Goal: Task Accomplishment & Management: Manage account settings

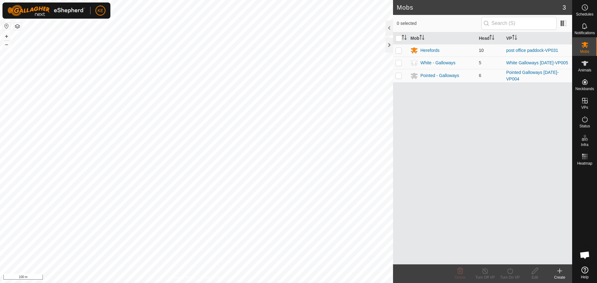
click at [397, 52] on p-checkbox at bounding box center [399, 50] width 6 height 5
checkbox input "true"
click at [508, 272] on icon at bounding box center [510, 270] width 8 height 7
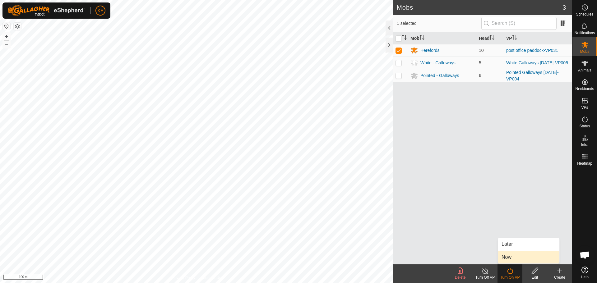
click at [511, 258] on link "Now" at bounding box center [529, 257] width 62 height 12
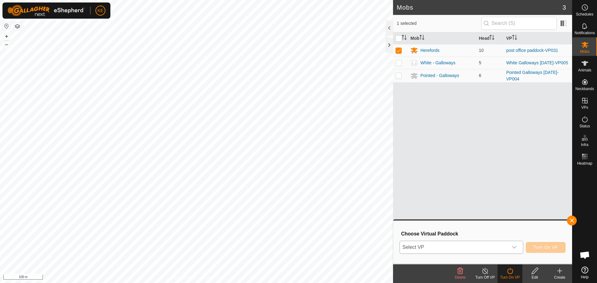
click at [510, 243] on div "dropdown trigger" at bounding box center [514, 247] width 12 height 12
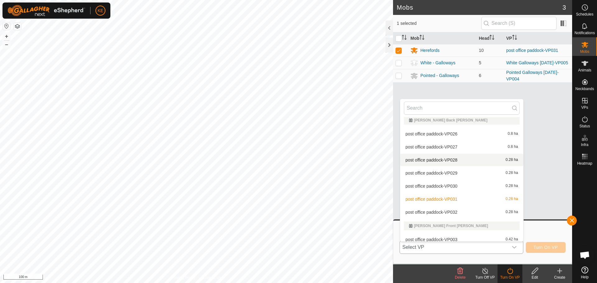
scroll to position [134, 0]
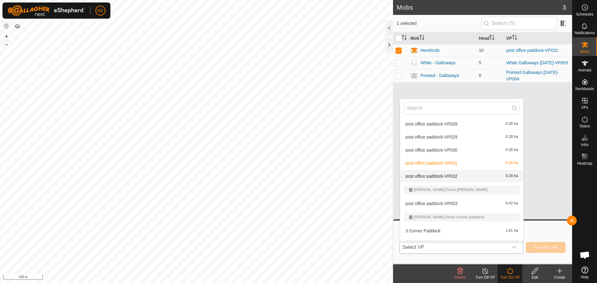
click at [452, 174] on li "post office paddock-VP032 0.28 ha" at bounding box center [461, 176] width 123 height 12
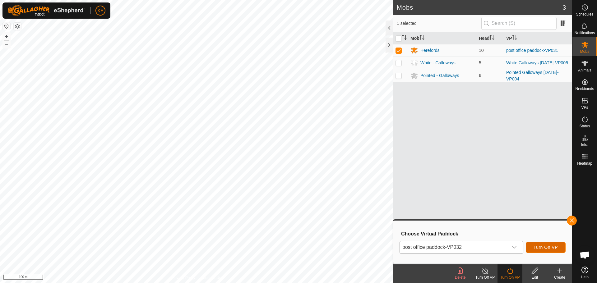
click at [539, 248] on span "Turn On VP" at bounding box center [546, 247] width 24 height 5
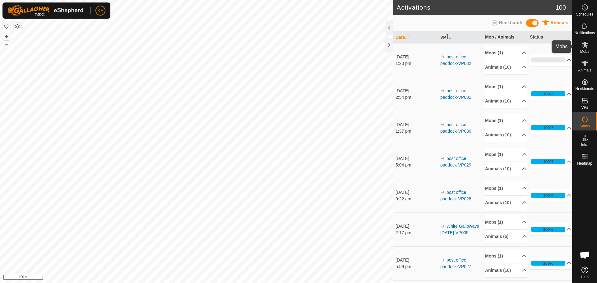
click at [584, 46] on icon at bounding box center [585, 45] width 7 height 6
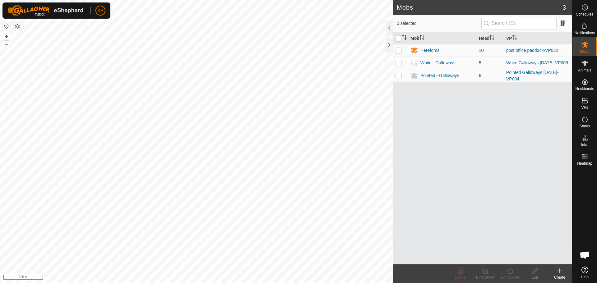
click at [400, 52] on p-checkbox at bounding box center [399, 50] width 6 height 5
checkbox input "true"
click at [511, 269] on icon at bounding box center [510, 270] width 8 height 7
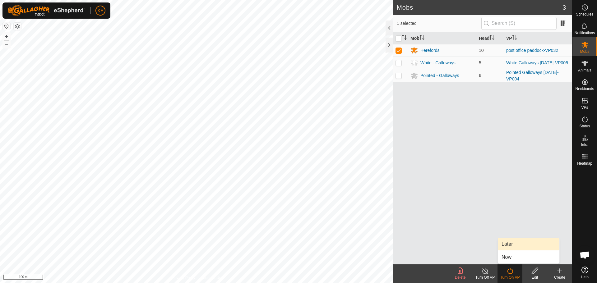
click at [512, 242] on link "Later" at bounding box center [529, 244] width 62 height 12
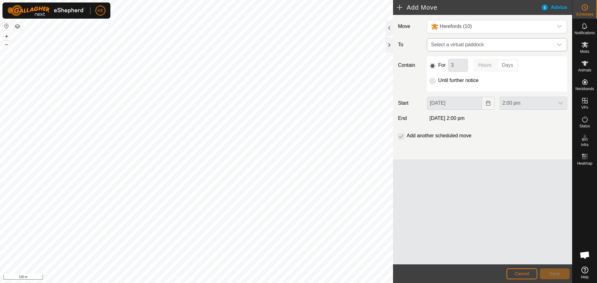
click at [563, 44] on div "dropdown trigger" at bounding box center [559, 45] width 12 height 12
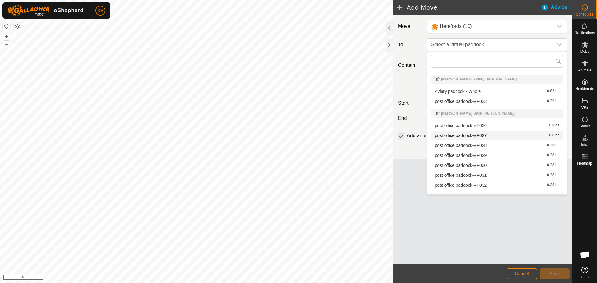
scroll to position [31, 0]
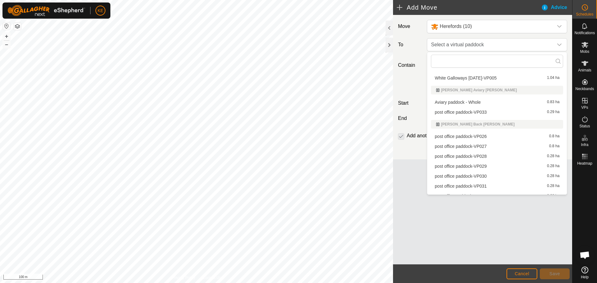
click at [484, 111] on li "post office paddock-VP033 0.29 ha" at bounding box center [497, 112] width 132 height 9
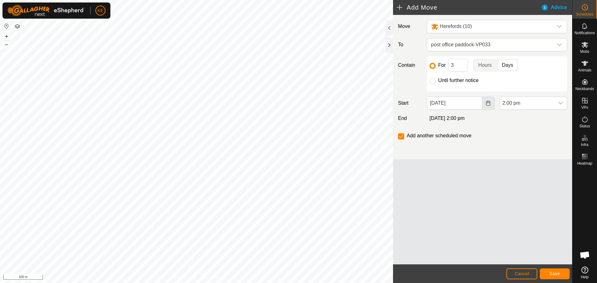
click at [487, 105] on icon "Choose Date" at bounding box center [488, 103] width 5 height 5
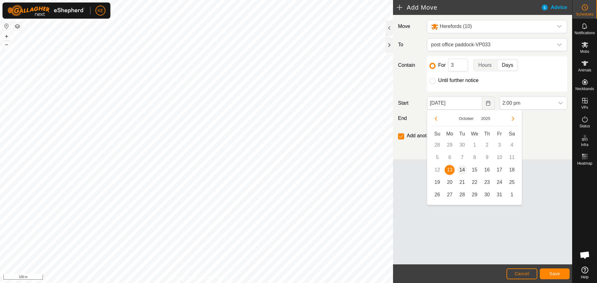
click at [463, 168] on span "14" at bounding box center [462, 170] width 10 height 10
type input "[DATE]"
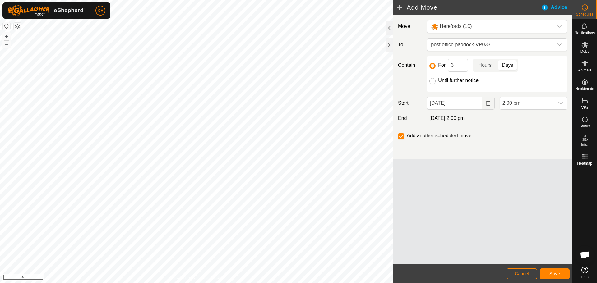
click at [435, 81] on input "Until further notice" at bounding box center [432, 81] width 6 height 6
radio input "true"
checkbox input "false"
click at [562, 103] on icon "dropdown trigger" at bounding box center [560, 103] width 5 height 5
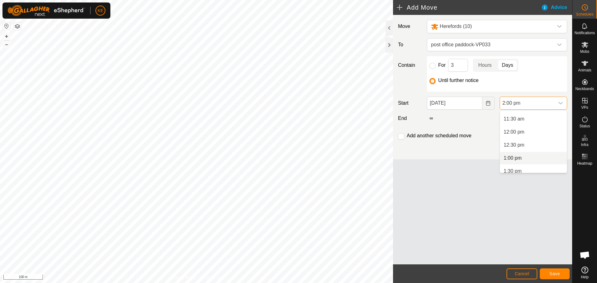
scroll to position [271, 0]
click at [535, 113] on li "10:00 am" at bounding box center [533, 107] width 67 height 12
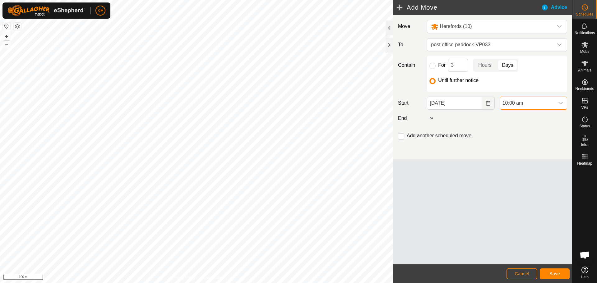
click at [562, 103] on icon "dropdown trigger" at bounding box center [560, 103] width 4 height 2
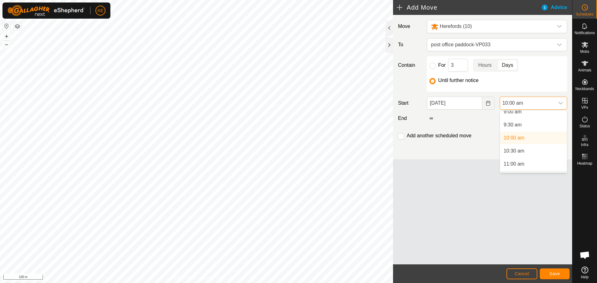
scroll to position [251, 0]
click at [522, 153] on li "11:00 am" at bounding box center [533, 153] width 67 height 12
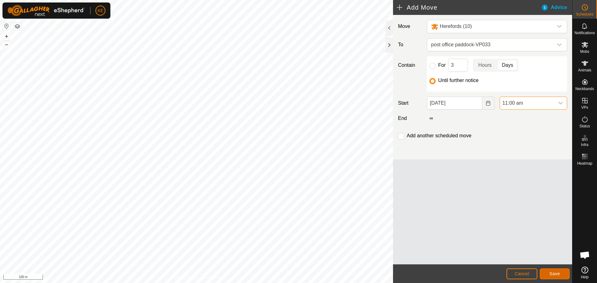
click at [563, 274] on button "Save" at bounding box center [555, 274] width 30 height 11
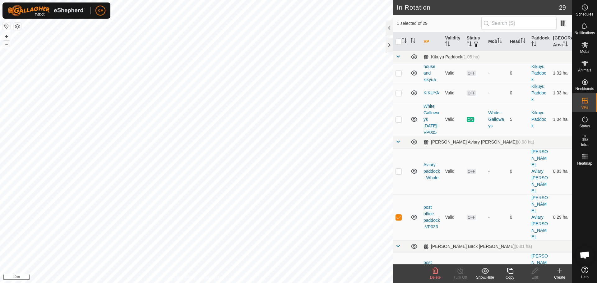
click at [508, 272] on icon at bounding box center [510, 271] width 6 height 6
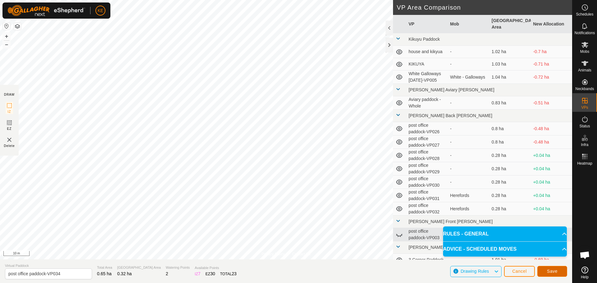
click at [547, 272] on span "Save" at bounding box center [552, 271] width 11 height 5
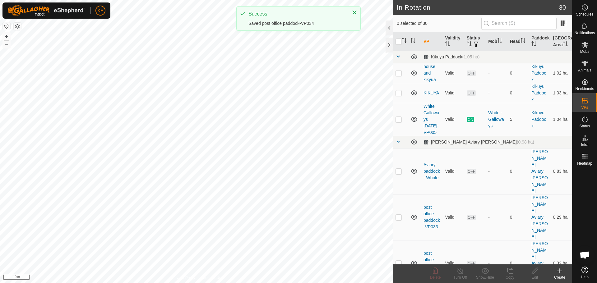
checkbox input "true"
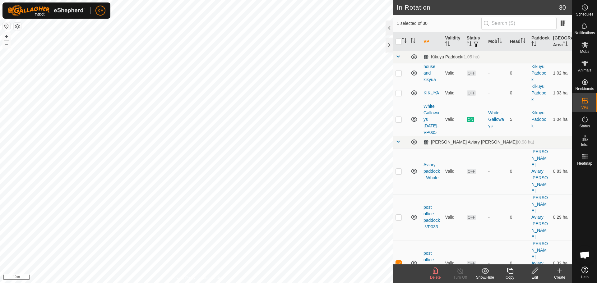
click at [511, 272] on icon at bounding box center [510, 270] width 8 height 7
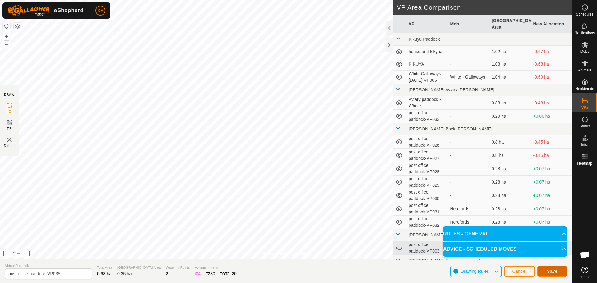
click at [552, 273] on span "Save" at bounding box center [552, 271] width 11 height 5
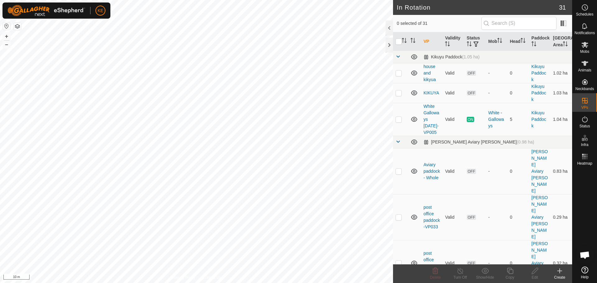
checkbox input "true"
click at [505, 270] on copy-svg-icon at bounding box center [510, 270] width 25 height 7
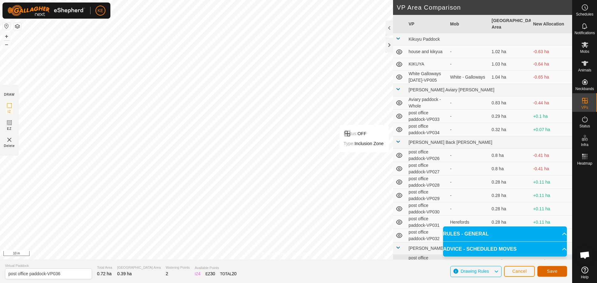
click at [552, 273] on span "Save" at bounding box center [552, 271] width 11 height 5
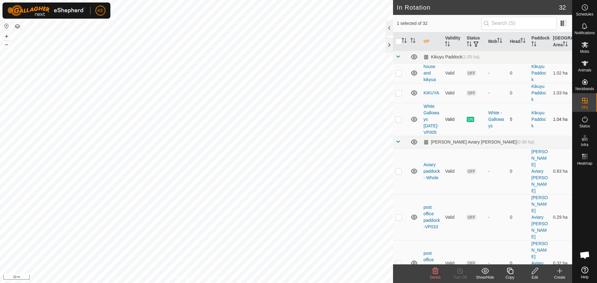
checkbox input "true"
click at [510, 272] on icon at bounding box center [510, 270] width 8 height 7
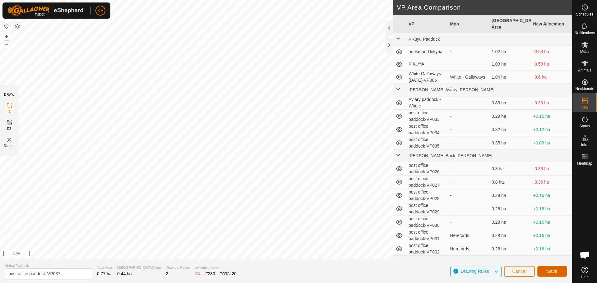
click at [545, 271] on button "Save" at bounding box center [552, 271] width 30 height 11
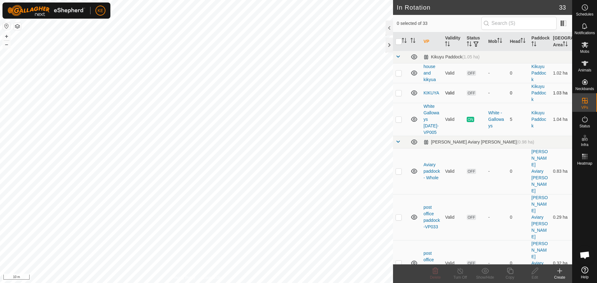
click at [394, 99] on div "In Rotation 33 0 selected of 33 VP Validity Status Mob Head Paddock Grazing Are…" at bounding box center [286, 141] width 572 height 283
checkbox input "true"
click at [508, 272] on icon at bounding box center [510, 271] width 6 height 6
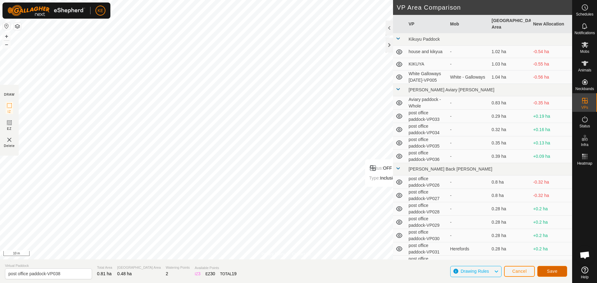
click at [551, 273] on span "Save" at bounding box center [552, 271] width 11 height 5
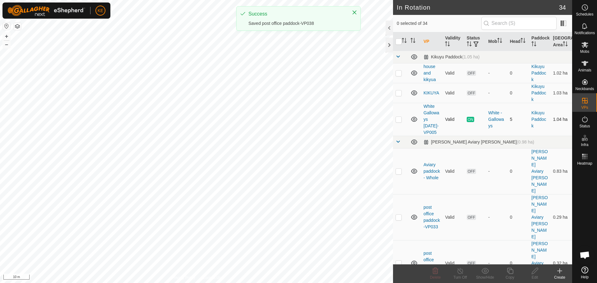
checkbox input "true"
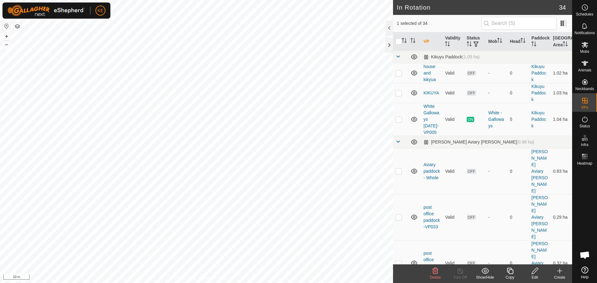
click at [509, 271] on icon at bounding box center [510, 271] width 6 height 6
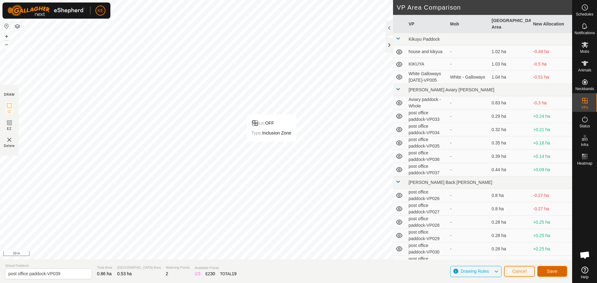
click at [554, 270] on span "Save" at bounding box center [552, 271] width 11 height 5
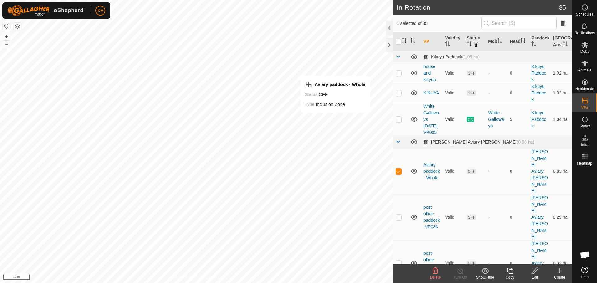
checkbox input "false"
checkbox input "true"
click at [512, 272] on icon at bounding box center [510, 270] width 8 height 7
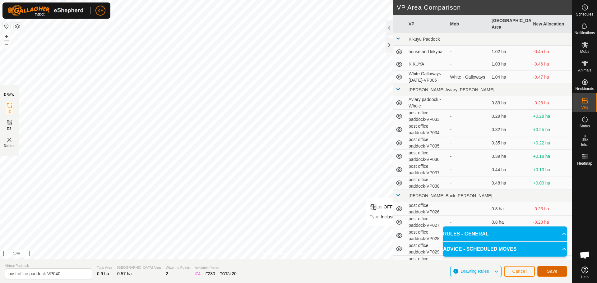
click at [545, 272] on button "Save" at bounding box center [552, 271] width 30 height 11
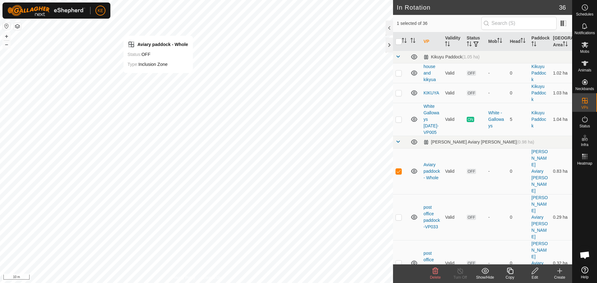
checkbox input "false"
checkbox input "true"
click at [508, 275] on div "Copy" at bounding box center [510, 278] width 25 height 6
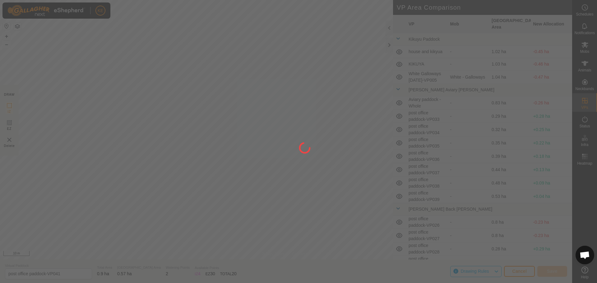
click at [257, 136] on div "KE Schedules Notifications Mobs Animals Neckbands VPs Status Infra Heatmap Help…" at bounding box center [298, 141] width 597 height 283
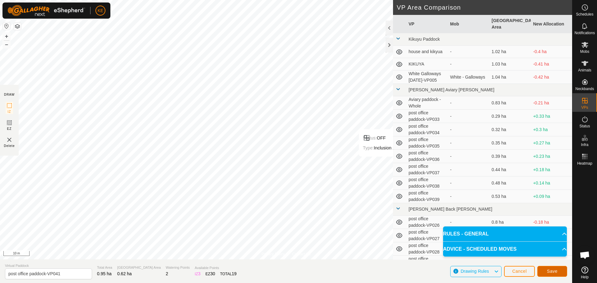
click at [553, 272] on span "Save" at bounding box center [552, 271] width 11 height 5
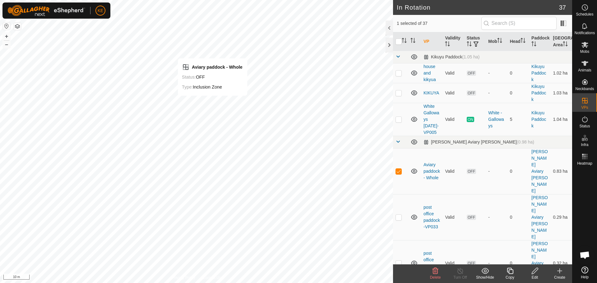
checkbox input "false"
checkbox input "true"
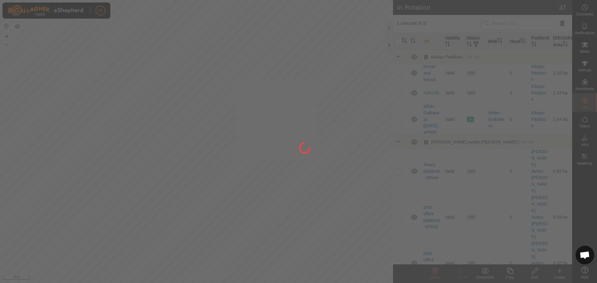
click at [510, 273] on div at bounding box center [298, 141] width 597 height 283
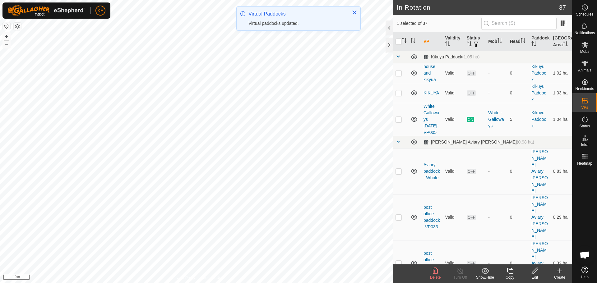
click at [509, 273] on icon at bounding box center [510, 271] width 6 height 6
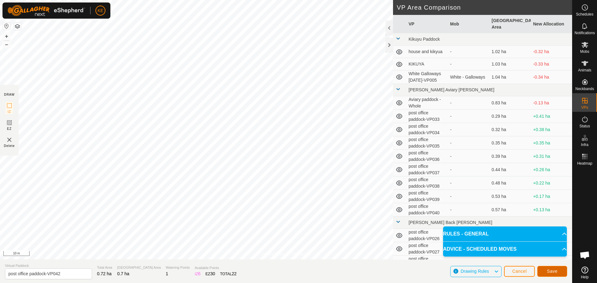
click at [556, 269] on span "Save" at bounding box center [552, 271] width 11 height 5
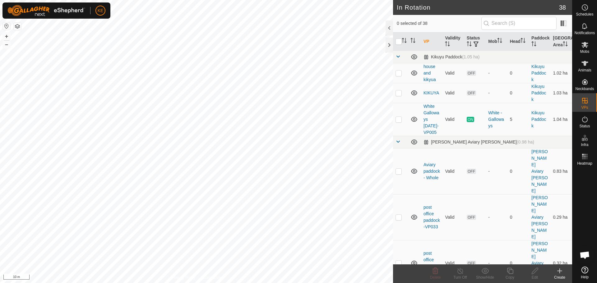
checkbox input "true"
click at [512, 273] on icon at bounding box center [510, 270] width 8 height 7
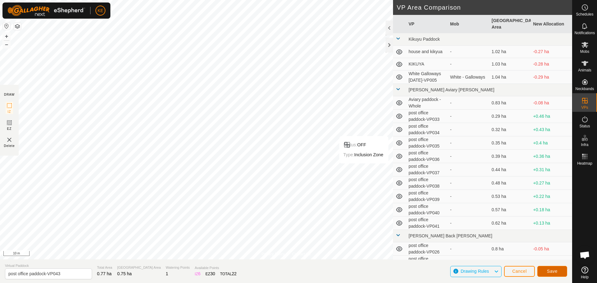
click at [546, 272] on button "Save" at bounding box center [552, 271] width 30 height 11
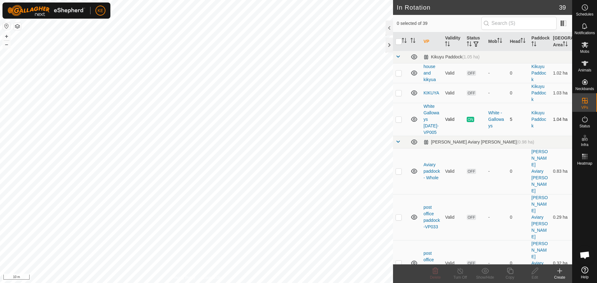
checkbox input "true"
click at [512, 272] on icon at bounding box center [510, 270] width 8 height 7
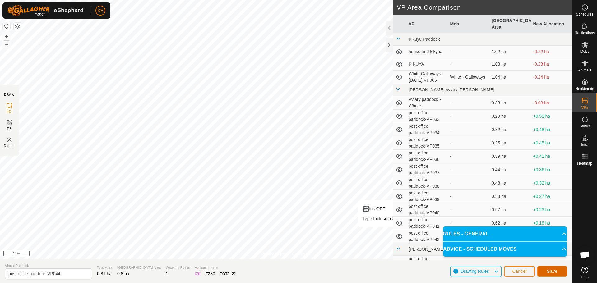
click at [549, 272] on span "Save" at bounding box center [552, 271] width 11 height 5
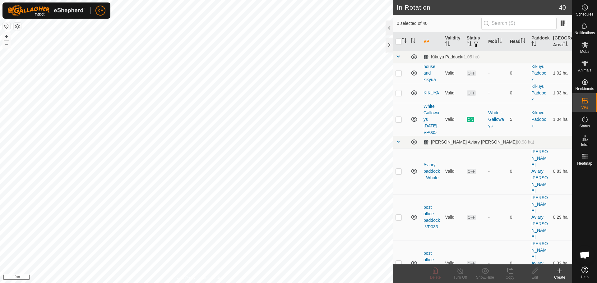
checkbox input "true"
click at [510, 271] on icon at bounding box center [510, 270] width 8 height 7
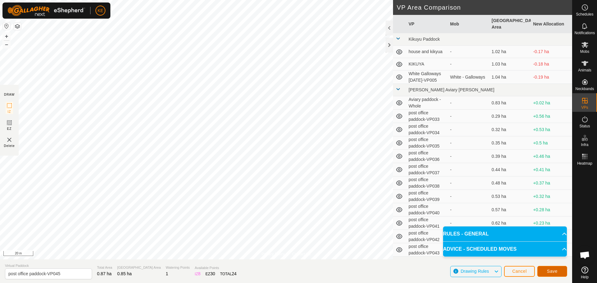
click at [555, 275] on button "Save" at bounding box center [552, 271] width 30 height 11
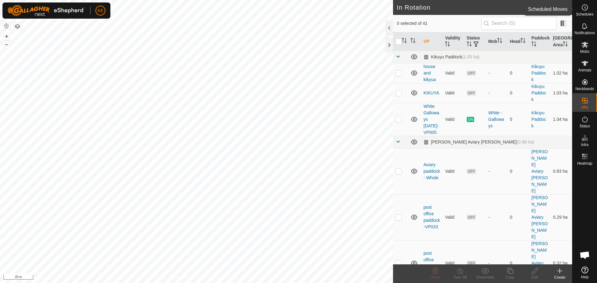
click at [586, 9] on icon at bounding box center [584, 7] width 7 height 7
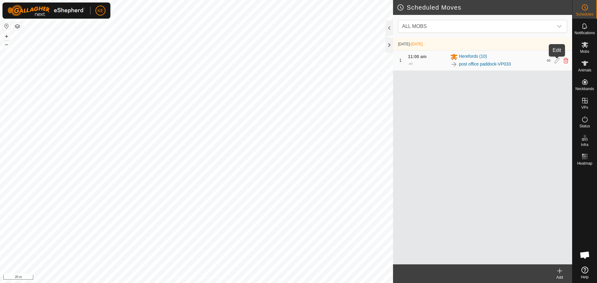
click at [556, 62] on icon at bounding box center [556, 61] width 5 height 6
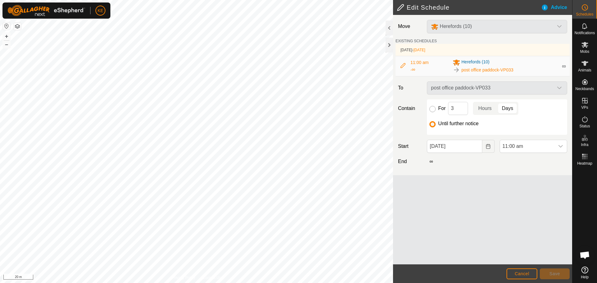
click at [434, 110] on input "For" at bounding box center [432, 109] width 6 height 6
radio input "true"
click at [508, 109] on p-togglebutton "Days" at bounding box center [507, 108] width 21 height 13
drag, startPoint x: 453, startPoint y: 107, endPoint x: 447, endPoint y: 109, distance: 6.0
click at [447, 109] on div "For 3 Hours Days" at bounding box center [496, 108] width 135 height 13
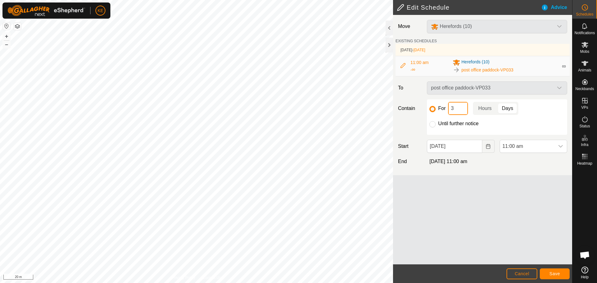
type input "1"
click at [495, 124] on div "Until further notice" at bounding box center [496, 123] width 135 height 7
click at [401, 65] on icon at bounding box center [403, 65] width 5 height 5
click at [402, 66] on icon at bounding box center [403, 65] width 5 height 5
click at [433, 125] on input "Until further notice" at bounding box center [432, 124] width 6 height 6
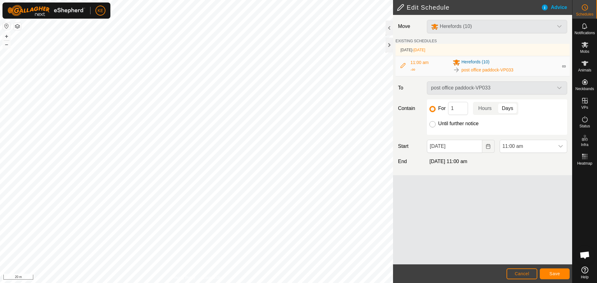
radio input "true"
click at [434, 111] on input "For" at bounding box center [432, 109] width 6 height 6
radio input "true"
click at [404, 66] on icon at bounding box center [403, 65] width 5 height 5
click at [419, 62] on span "11:00 am" at bounding box center [419, 62] width 18 height 5
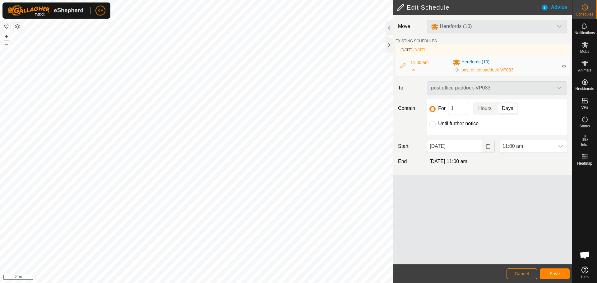
click at [416, 64] on span "11:00 am" at bounding box center [419, 62] width 18 height 5
click at [555, 7] on div "Advice" at bounding box center [556, 7] width 31 height 7
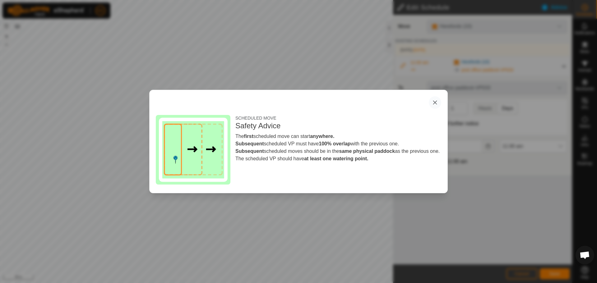
click at [435, 104] on button "button" at bounding box center [435, 102] width 12 height 12
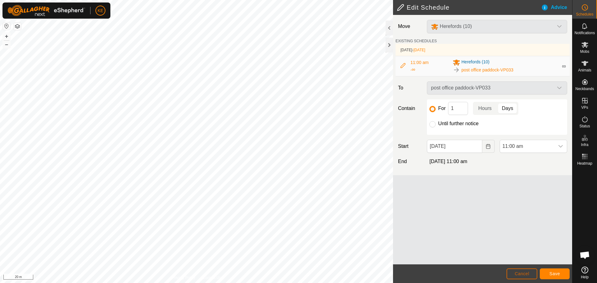
click at [528, 271] on button "Cancel" at bounding box center [522, 274] width 31 height 11
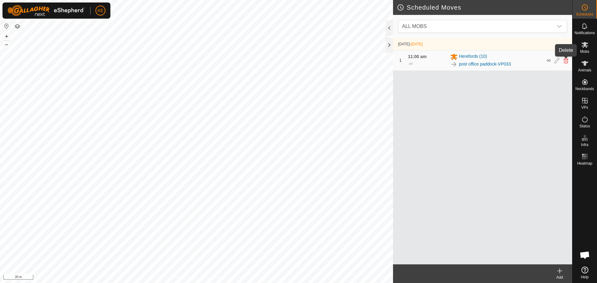
click at [567, 61] on icon at bounding box center [565, 61] width 5 height 6
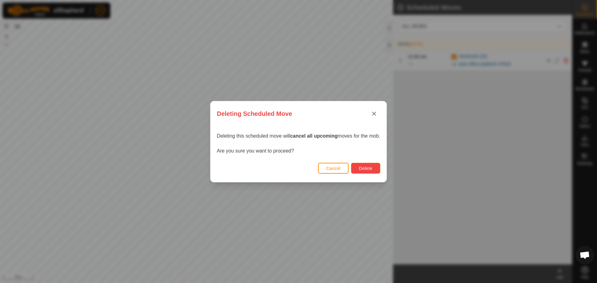
click at [365, 166] on span "Delete" at bounding box center [365, 168] width 13 height 5
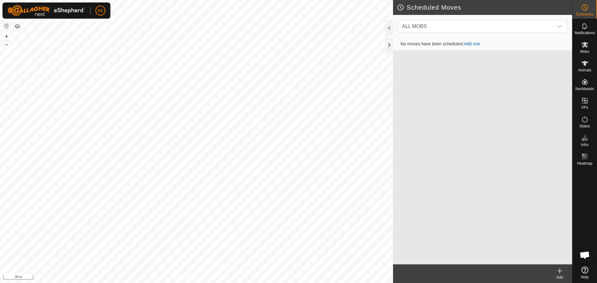
click at [561, 270] on icon at bounding box center [559, 270] width 7 height 7
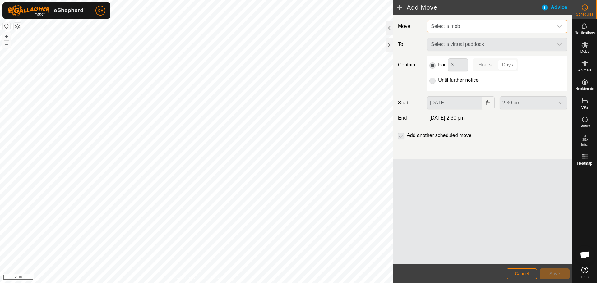
click at [478, 29] on span "Select a mob" at bounding box center [491, 26] width 125 height 12
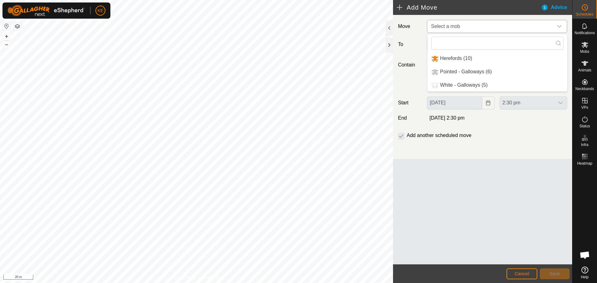
click at [466, 59] on li "Herefords (10)" at bounding box center [498, 58] width 140 height 13
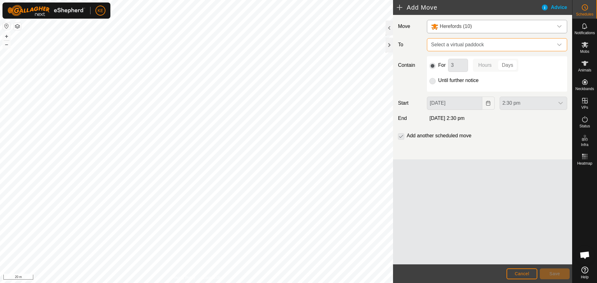
click at [485, 45] on span "Select a virtual paddock" at bounding box center [491, 45] width 125 height 12
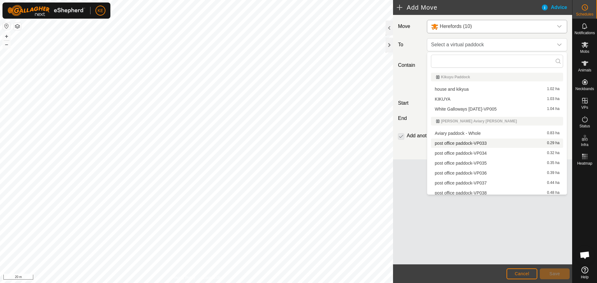
click at [489, 143] on li "post office paddock-VP033 0.29 ha" at bounding box center [497, 143] width 132 height 9
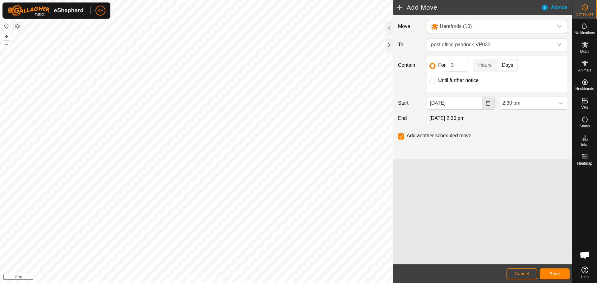
click at [488, 105] on icon "Choose Date" at bounding box center [488, 103] width 5 height 5
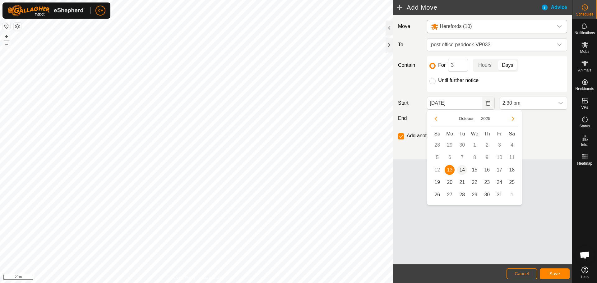
click at [462, 171] on span "14" at bounding box center [462, 170] width 10 height 10
type input "[DATE]"
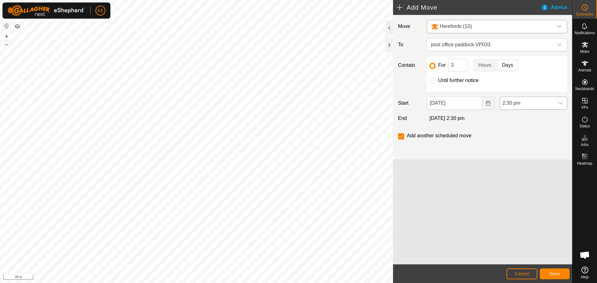
click at [561, 101] on icon "dropdown trigger" at bounding box center [560, 103] width 5 height 5
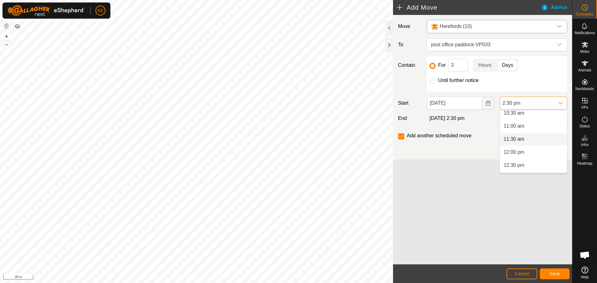
scroll to position [264, 0]
click at [522, 140] on li "11:00 am" at bounding box center [533, 140] width 67 height 12
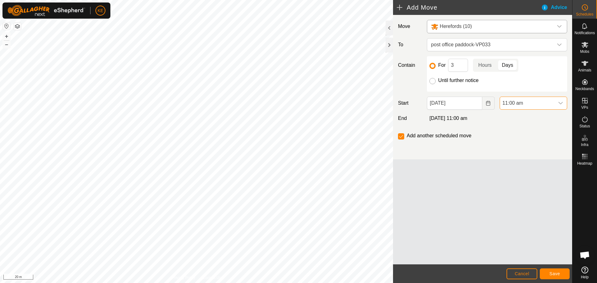
click at [434, 81] on input "Until further notice" at bounding box center [432, 81] width 6 height 6
radio input "true"
click at [402, 136] on input "checkbox" at bounding box center [401, 136] width 6 height 6
click at [551, 276] on span "Save" at bounding box center [554, 273] width 11 height 5
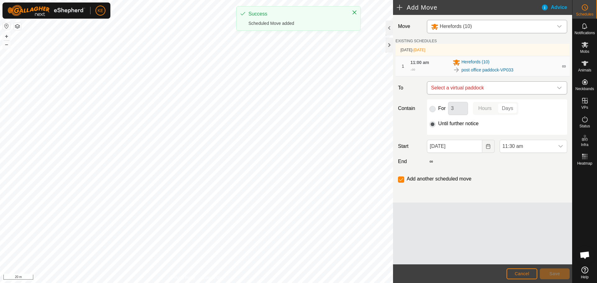
click at [559, 89] on icon "dropdown trigger" at bounding box center [559, 88] width 5 height 5
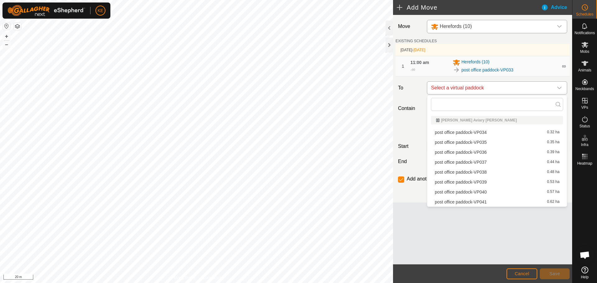
click at [559, 87] on icon "dropdown trigger" at bounding box center [559, 88] width 5 height 5
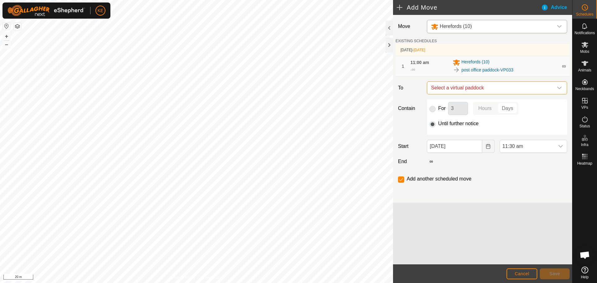
click at [559, 87] on icon "dropdown trigger" at bounding box center [559, 88] width 5 height 5
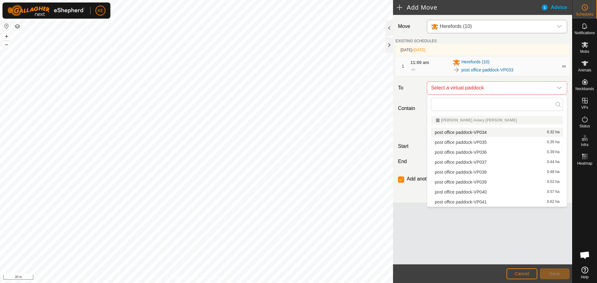
click at [481, 132] on li "post office paddock-VP034 0.32 ha" at bounding box center [497, 132] width 132 height 9
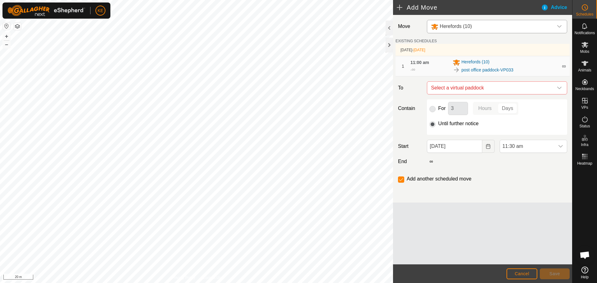
checkbox input "false"
click at [518, 275] on span "Cancel" at bounding box center [522, 273] width 15 height 5
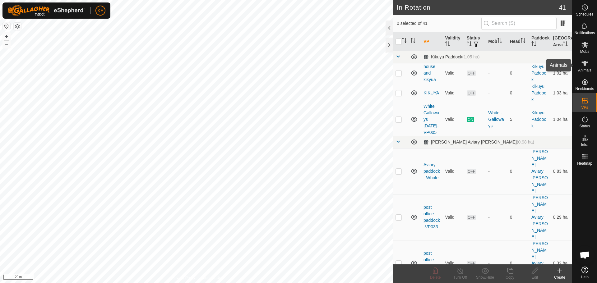
click at [582, 66] on icon at bounding box center [584, 63] width 7 height 7
click at [585, 46] on icon at bounding box center [585, 45] width 7 height 6
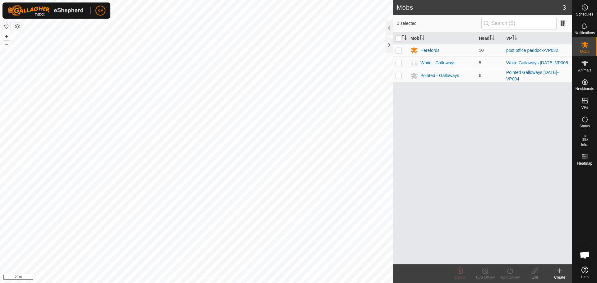
click at [399, 50] on p-checkbox at bounding box center [399, 50] width 6 height 5
checkbox input "true"
click at [508, 270] on icon at bounding box center [510, 271] width 6 height 6
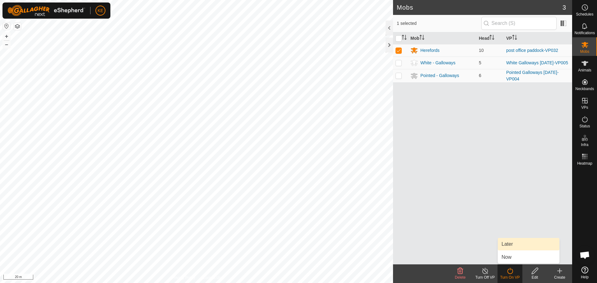
click at [510, 245] on link "Later" at bounding box center [529, 244] width 62 height 12
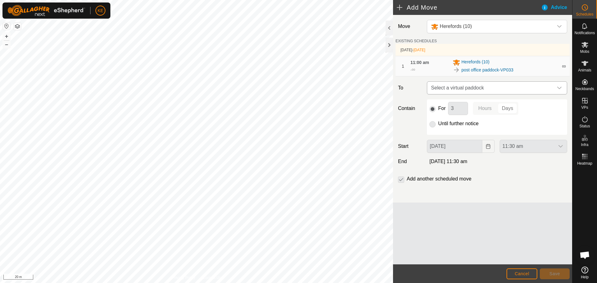
click at [500, 87] on span "Select a virtual paddock" at bounding box center [491, 88] width 125 height 12
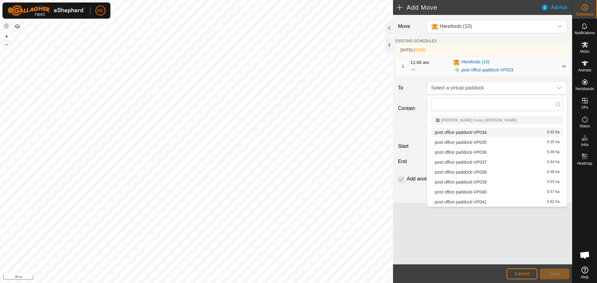
click at [485, 131] on li "post office paddock-VP034 0.32 ha" at bounding box center [497, 132] width 132 height 9
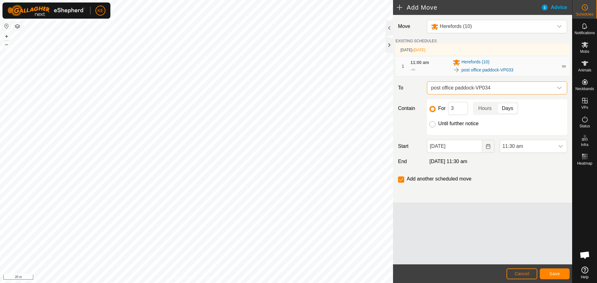
click at [433, 125] on input "Until further notice" at bounding box center [432, 124] width 6 height 6
radio input "true"
click at [401, 180] on input "checkbox" at bounding box center [401, 180] width 6 height 6
checkbox input "true"
click at [486, 147] on icon "Choose Date" at bounding box center [488, 146] width 5 height 5
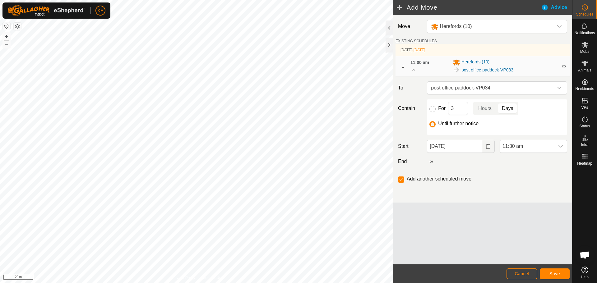
click at [433, 107] on input "For" at bounding box center [432, 109] width 6 height 6
radio input "true"
click at [508, 106] on p-togglebutton "Days" at bounding box center [507, 108] width 21 height 13
drag, startPoint x: 459, startPoint y: 110, endPoint x: 440, endPoint y: 111, distance: 19.0
click at [440, 111] on div "For 3 Hours Days" at bounding box center [496, 108] width 135 height 13
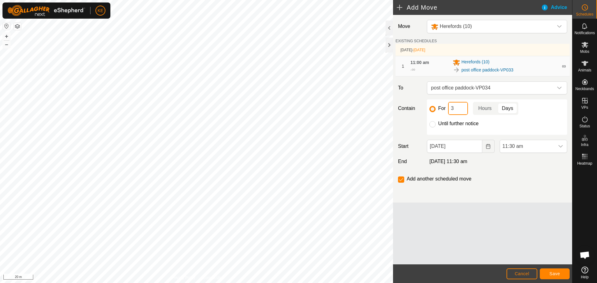
type input "1"
click at [496, 123] on div "Until further notice" at bounding box center [496, 123] width 135 height 7
click at [511, 109] on p-togglebutton "Days" at bounding box center [507, 108] width 21 height 13
click at [521, 274] on span "Cancel" at bounding box center [522, 273] width 15 height 5
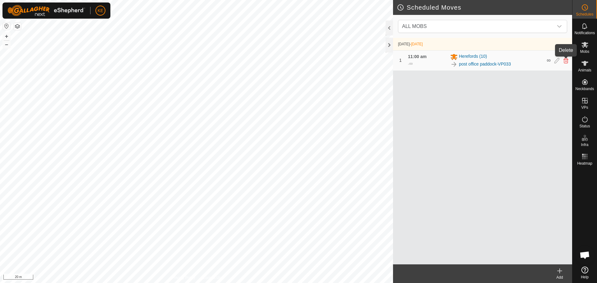
click at [565, 60] on icon at bounding box center [565, 61] width 5 height 6
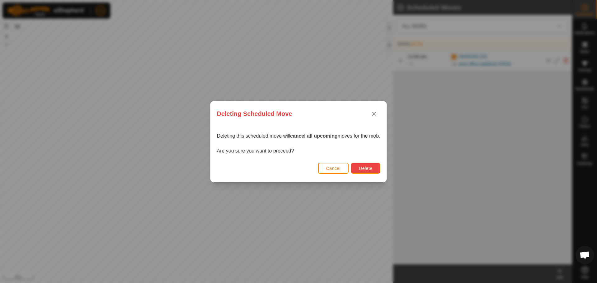
click at [361, 170] on span "Delete" at bounding box center [365, 168] width 13 height 5
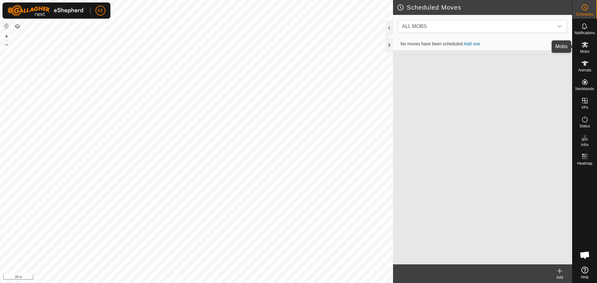
click at [584, 45] on icon at bounding box center [585, 45] width 7 height 6
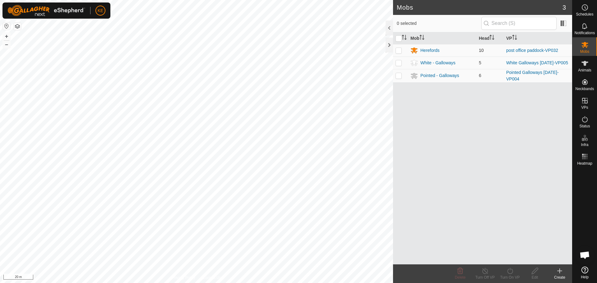
click at [398, 52] on p-checkbox at bounding box center [399, 50] width 6 height 5
checkbox input "true"
click at [511, 272] on icon at bounding box center [510, 270] width 8 height 7
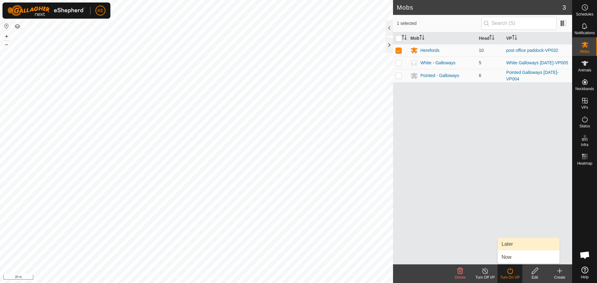
click at [511, 243] on link "Later" at bounding box center [529, 244] width 62 height 12
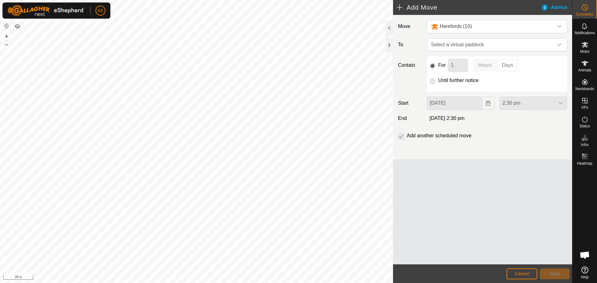
click at [508, 65] on p-selectbutton "Hours Days" at bounding box center [495, 65] width 45 height 13
click at [559, 44] on icon "dropdown trigger" at bounding box center [559, 44] width 5 height 5
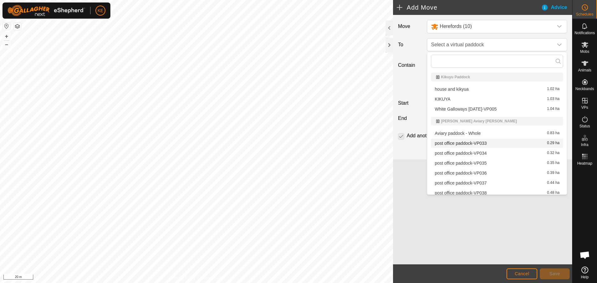
click at [481, 142] on li "post office paddock-VP033 0.29 ha" at bounding box center [497, 143] width 132 height 9
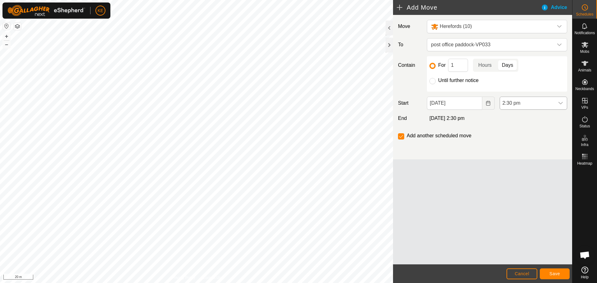
click at [558, 104] on icon "dropdown trigger" at bounding box center [560, 103] width 5 height 5
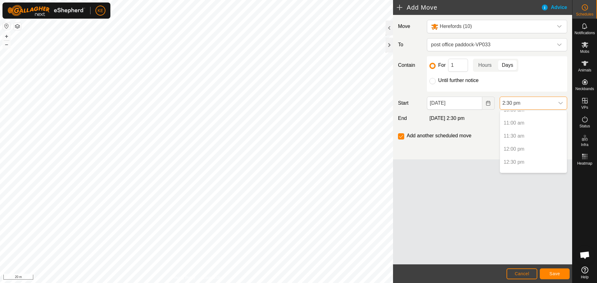
scroll to position [267, 0]
click at [521, 137] on p-selectitem "11:00 am" at bounding box center [533, 137] width 67 height 12
click at [518, 137] on p-selectitem "11:00 am" at bounding box center [533, 137] width 67 height 12
click at [488, 103] on icon "Choose Date" at bounding box center [488, 103] width 5 height 5
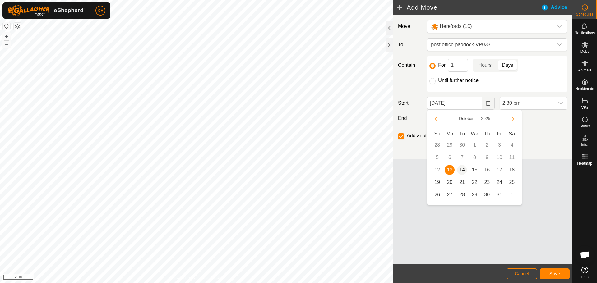
click at [462, 169] on span "14" at bounding box center [462, 170] width 10 height 10
type input "[DATE]"
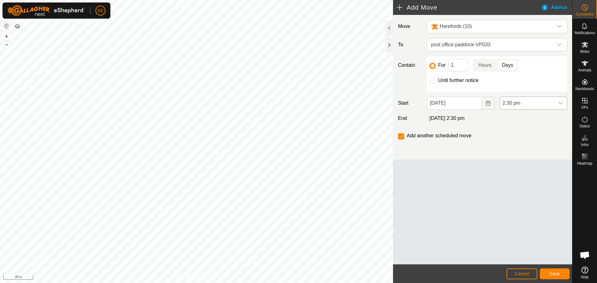
click at [560, 101] on icon "dropdown trigger" at bounding box center [560, 103] width 5 height 5
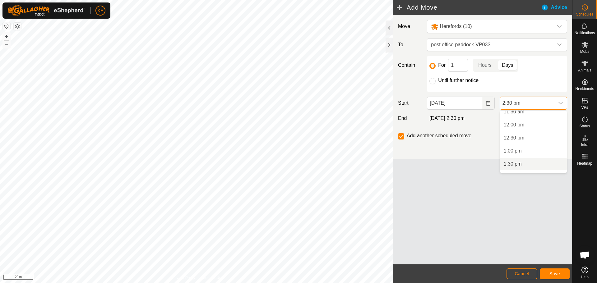
scroll to position [264, 0]
click at [520, 141] on li "11:00 am" at bounding box center [533, 140] width 67 height 12
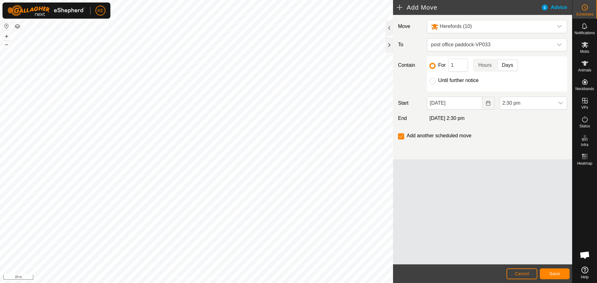
scroll to position [329, 0]
click at [507, 64] on p-togglebutton "Days" at bounding box center [507, 65] width 21 height 13
click at [554, 272] on span "Save" at bounding box center [554, 273] width 11 height 5
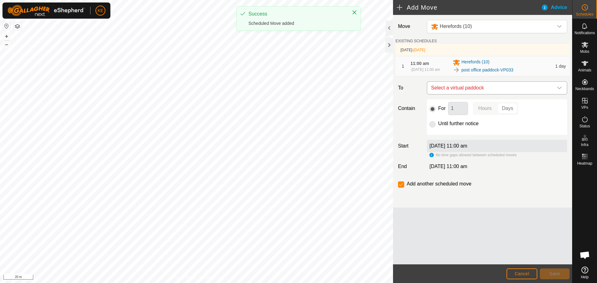
click at [557, 89] on icon "dropdown trigger" at bounding box center [559, 88] width 5 height 5
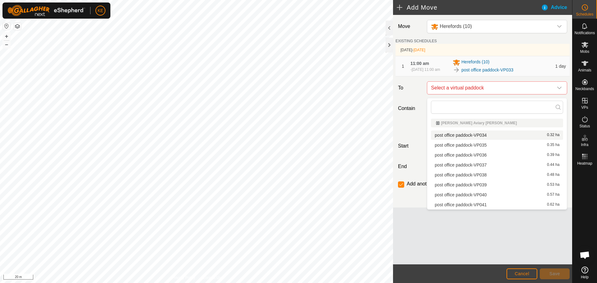
click at [479, 135] on li "post office paddock-VP034 0.32 ha" at bounding box center [497, 135] width 132 height 9
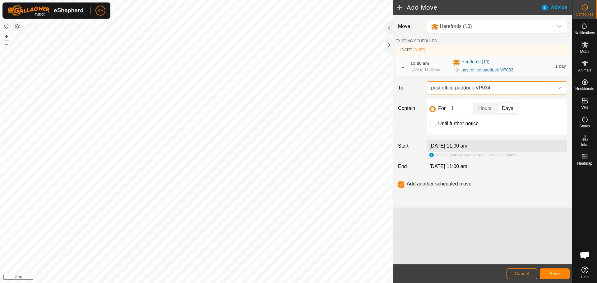
click at [560, 90] on icon "dropdown trigger" at bounding box center [559, 88] width 5 height 5
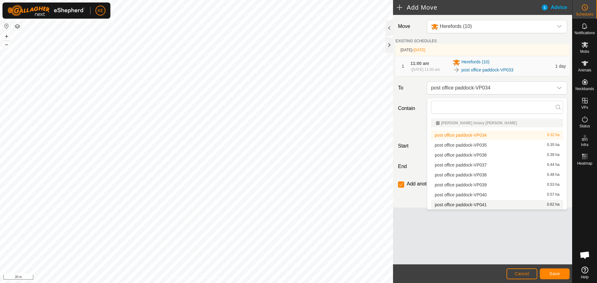
click at [482, 205] on li "post office paddock-VP041 0.62 ha" at bounding box center [497, 204] width 132 height 9
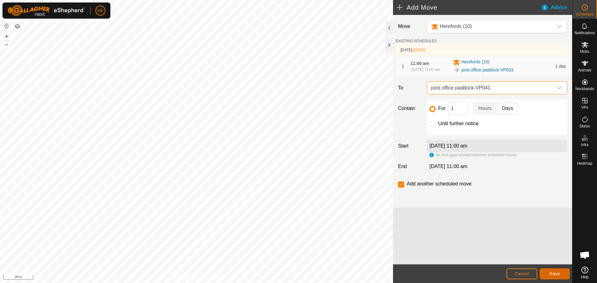
click at [549, 273] on button "Save" at bounding box center [555, 274] width 30 height 11
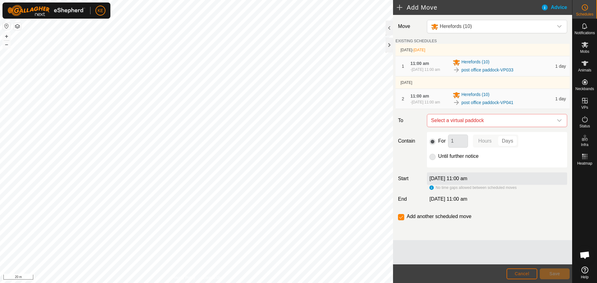
click at [520, 273] on span "Cancel" at bounding box center [522, 273] width 15 height 5
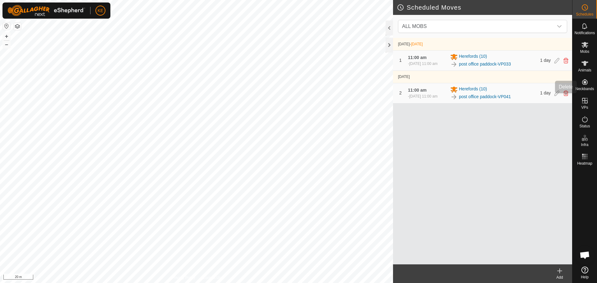
click at [568, 96] on icon at bounding box center [565, 93] width 5 height 6
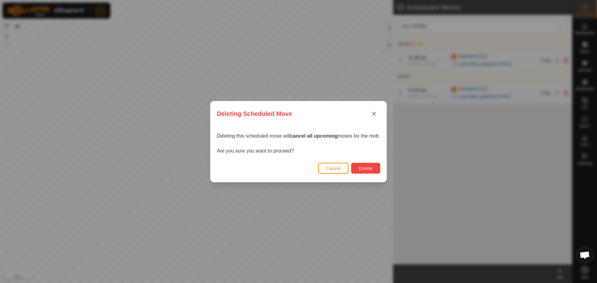
click at [365, 165] on button "Delete" at bounding box center [365, 168] width 29 height 11
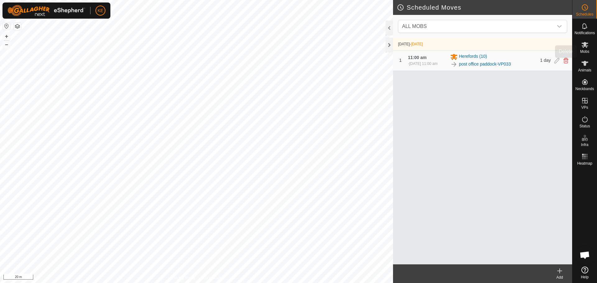
click at [566, 63] on icon at bounding box center [565, 61] width 5 height 6
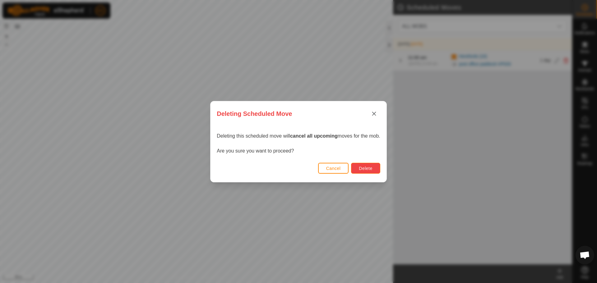
click at [372, 167] on span "Delete" at bounding box center [365, 168] width 13 height 5
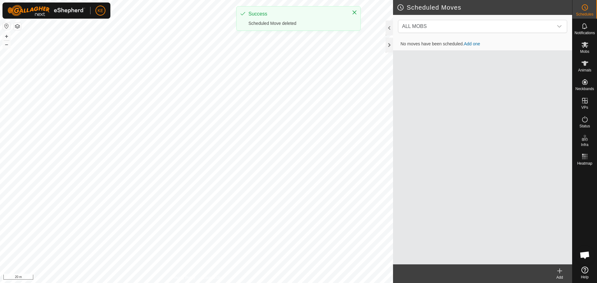
click at [478, 44] on link "Add one" at bounding box center [472, 43] width 16 height 5
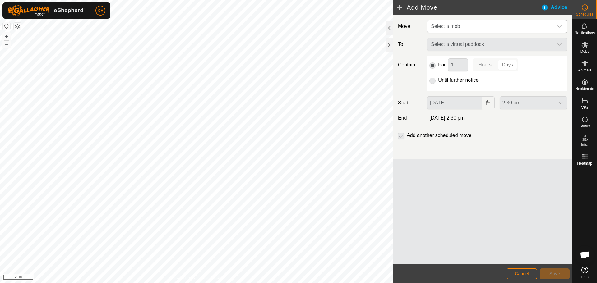
click at [480, 29] on span "Select a mob" at bounding box center [491, 26] width 125 height 12
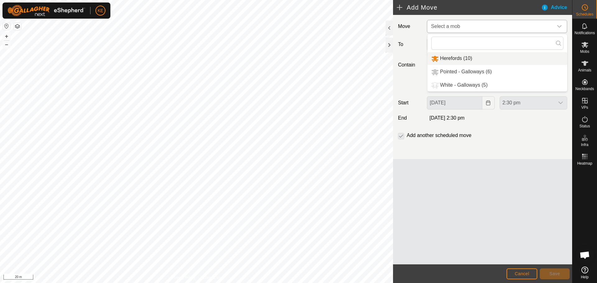
click at [469, 57] on li "Herefords (10)" at bounding box center [498, 58] width 140 height 13
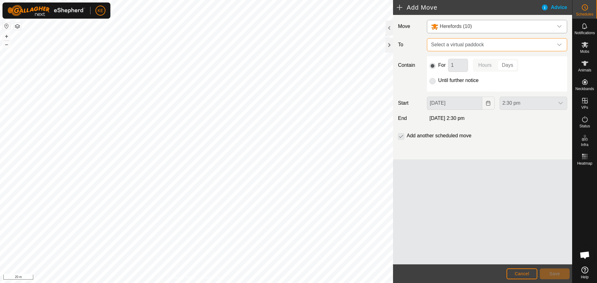
click at [484, 42] on span "Select a virtual paddock" at bounding box center [491, 45] width 125 height 12
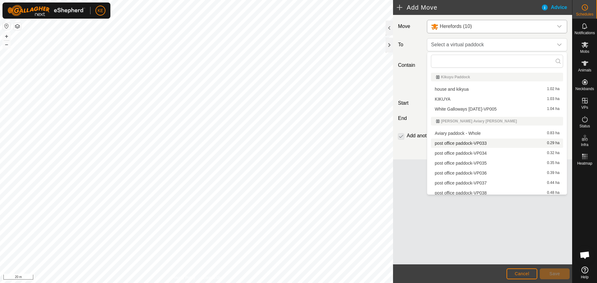
click at [481, 143] on li "post office paddock-VP033 0.29 ha" at bounding box center [497, 143] width 132 height 9
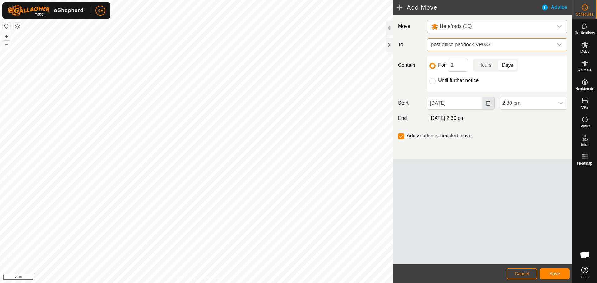
click at [487, 104] on icon "Choose Date" at bounding box center [488, 103] width 5 height 5
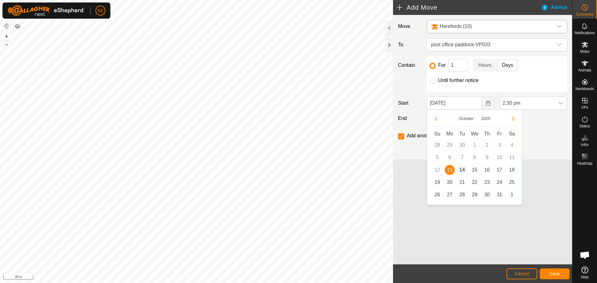
click at [463, 170] on span "14" at bounding box center [462, 170] width 10 height 10
type input "[DATE]"
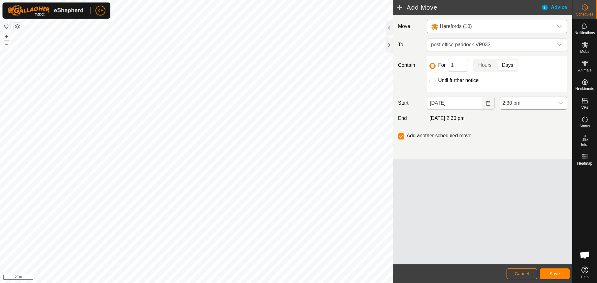
click at [537, 102] on span "2:30 pm" at bounding box center [527, 103] width 54 height 12
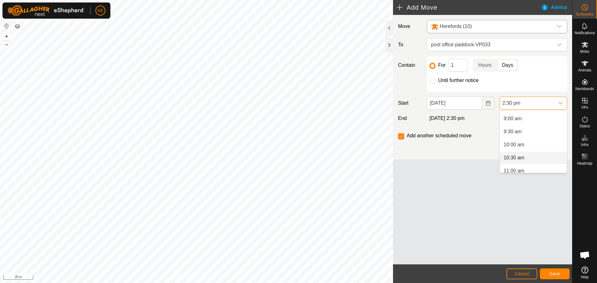
scroll to position [238, 0]
click at [519, 167] on li "11:00 am" at bounding box center [533, 166] width 67 height 12
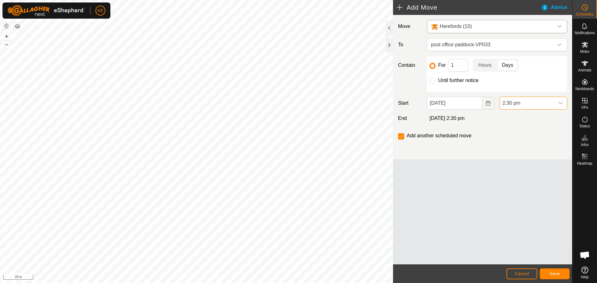
scroll to position [329, 0]
click at [552, 274] on span "Save" at bounding box center [554, 273] width 11 height 5
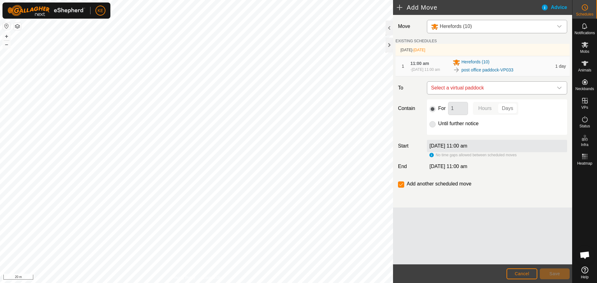
click at [558, 90] on icon "dropdown trigger" at bounding box center [559, 88] width 5 height 5
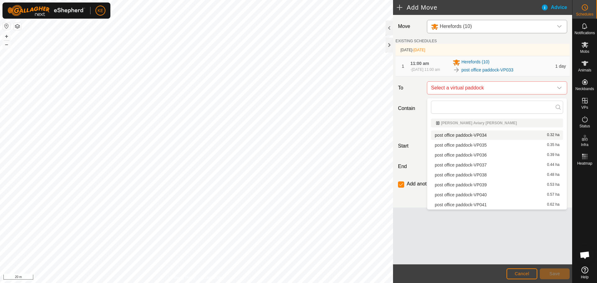
click at [487, 135] on li "post office paddock-VP034 0.32 ha" at bounding box center [497, 135] width 132 height 9
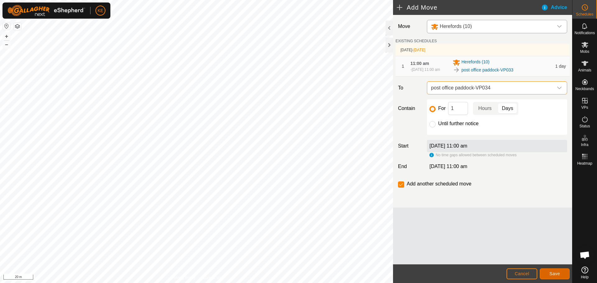
click at [562, 274] on button "Save" at bounding box center [555, 274] width 30 height 11
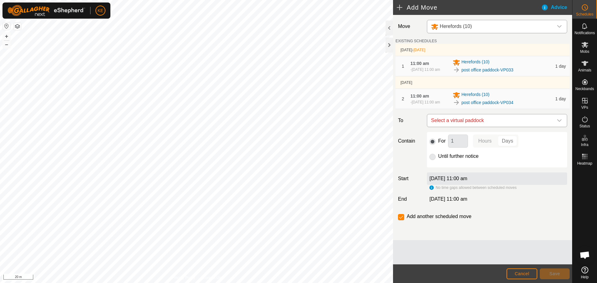
click at [529, 126] on span "Select a virtual paddock" at bounding box center [491, 120] width 125 height 12
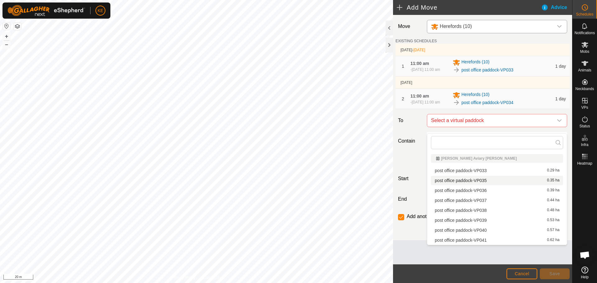
click at [485, 181] on li "post office paddock-VP035 0.35 ha" at bounding box center [497, 180] width 132 height 9
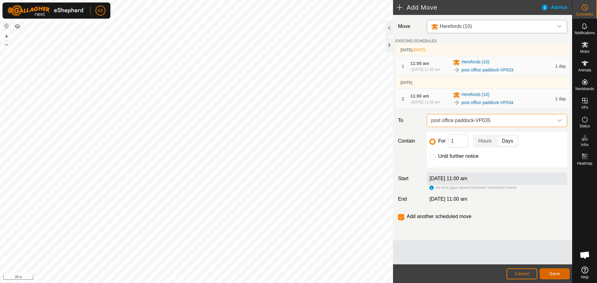
click at [555, 272] on span "Save" at bounding box center [554, 273] width 11 height 5
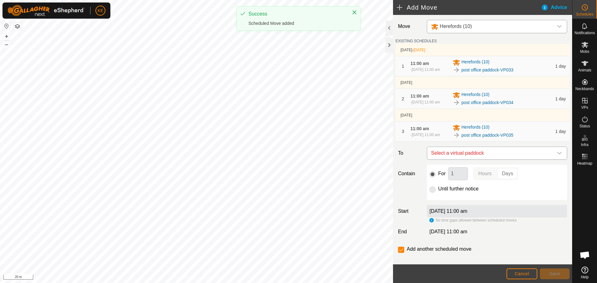
click at [557, 156] on icon "dropdown trigger" at bounding box center [559, 153] width 5 height 5
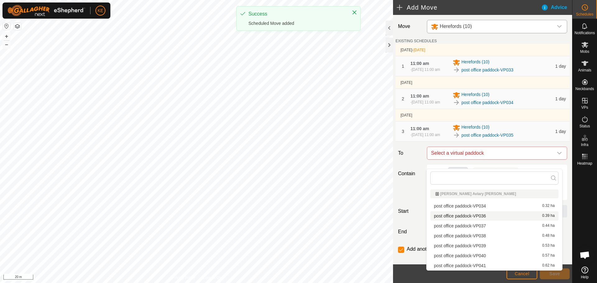
click at [484, 215] on li "post office paddock-VP036 0.39 ha" at bounding box center [494, 215] width 128 height 9
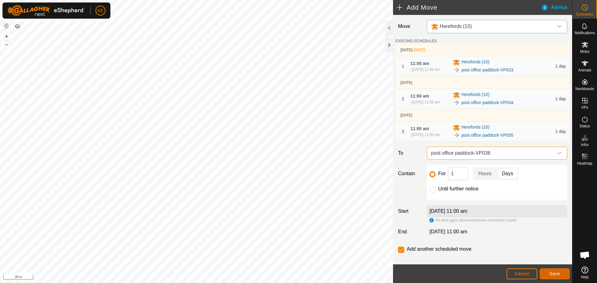
click at [549, 274] on button "Save" at bounding box center [555, 274] width 30 height 11
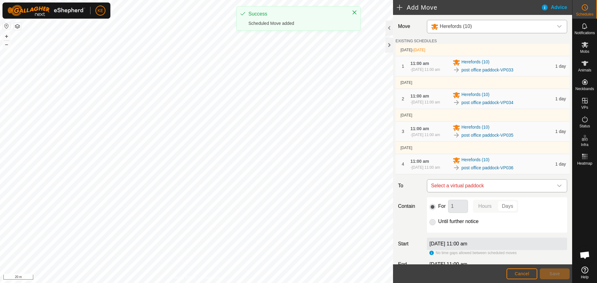
click at [521, 192] on span "Select a virtual paddock" at bounding box center [491, 186] width 125 height 12
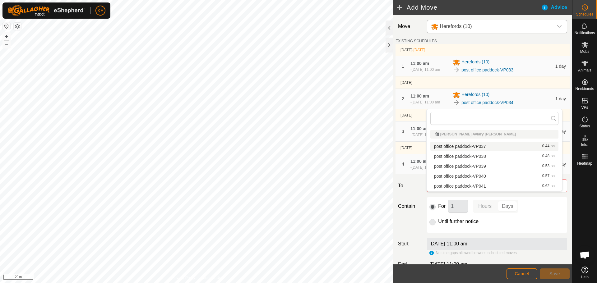
click at [487, 146] on li "post office paddock-VP037 0.44 ha" at bounding box center [494, 146] width 128 height 9
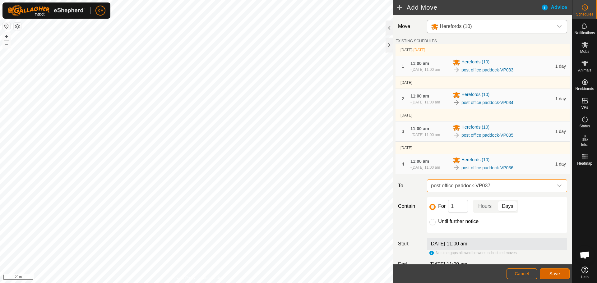
click at [554, 272] on span "Save" at bounding box center [554, 273] width 11 height 5
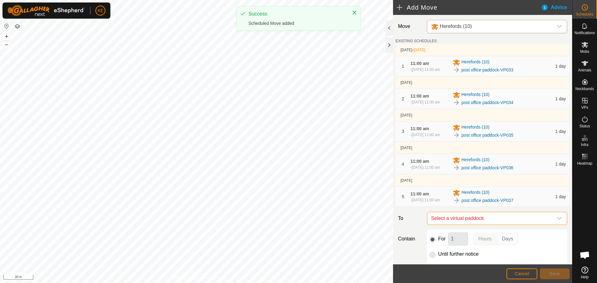
click at [507, 225] on span "Select a virtual paddock" at bounding box center [491, 218] width 125 height 12
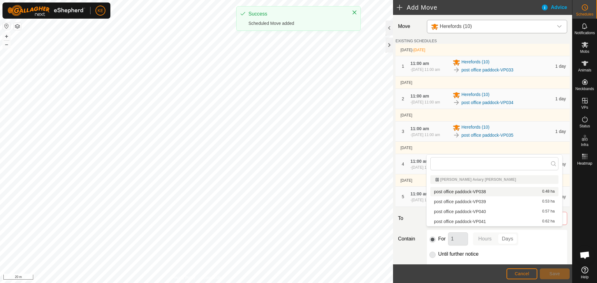
click at [493, 190] on li "post office paddock-VP038 0.48 ha" at bounding box center [494, 191] width 128 height 9
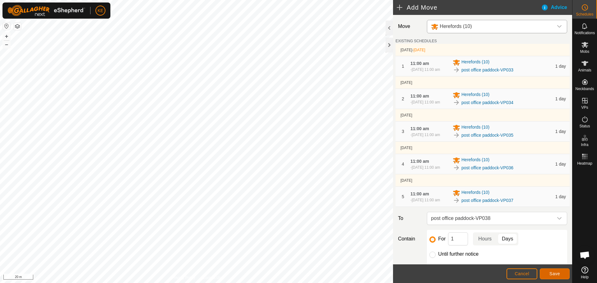
click at [552, 273] on span "Save" at bounding box center [554, 273] width 11 height 5
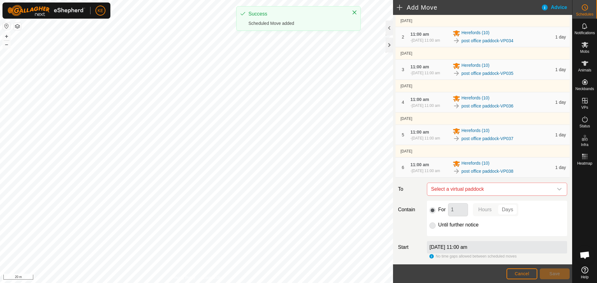
scroll to position [62, 0]
click at [531, 195] on span "Select a virtual paddock" at bounding box center [491, 189] width 125 height 12
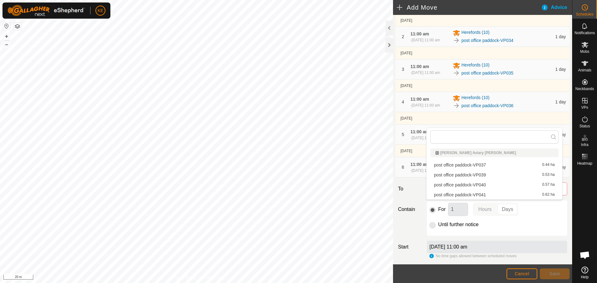
click at [486, 176] on li "post office paddock-VP039 0.53 ha" at bounding box center [494, 174] width 128 height 9
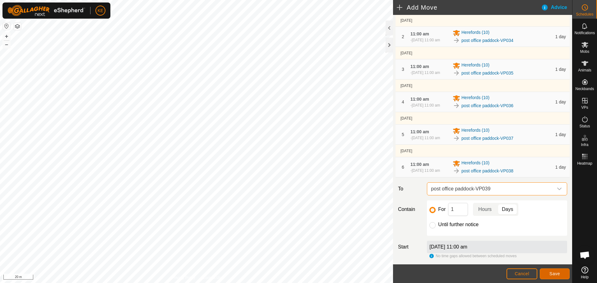
click at [557, 276] on span "Save" at bounding box center [554, 273] width 11 height 5
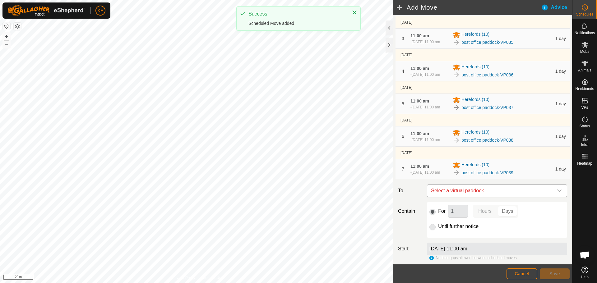
scroll to position [93, 0]
click at [507, 197] on span "Select a virtual paddock" at bounding box center [491, 190] width 125 height 12
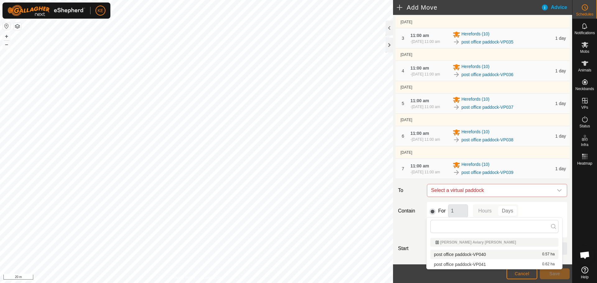
click at [479, 253] on li "post office paddock-VP040 0.57 ha" at bounding box center [494, 254] width 128 height 9
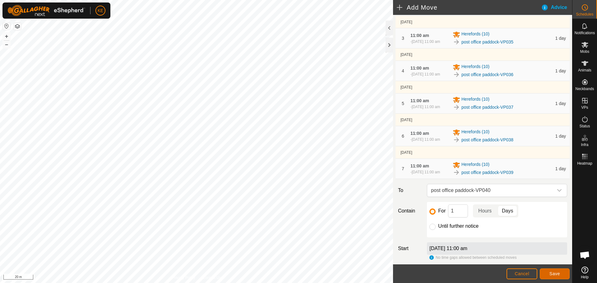
click at [552, 273] on span "Save" at bounding box center [554, 273] width 11 height 5
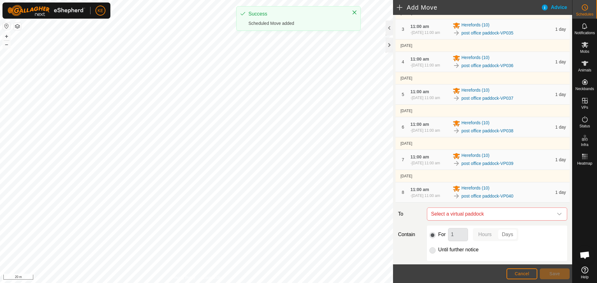
scroll to position [155, 0]
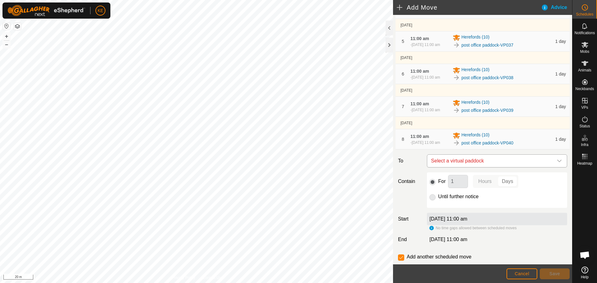
click at [490, 167] on span "Select a virtual paddock" at bounding box center [491, 161] width 125 height 12
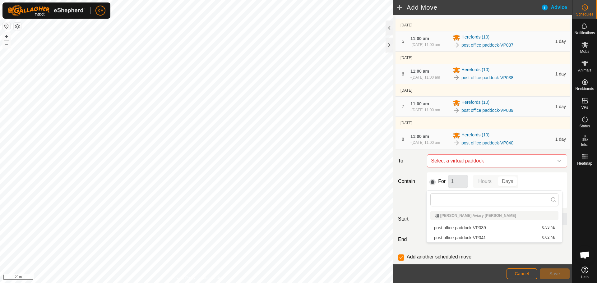
click at [486, 237] on li "post office paddock-VP041 0.62 ha" at bounding box center [494, 237] width 128 height 9
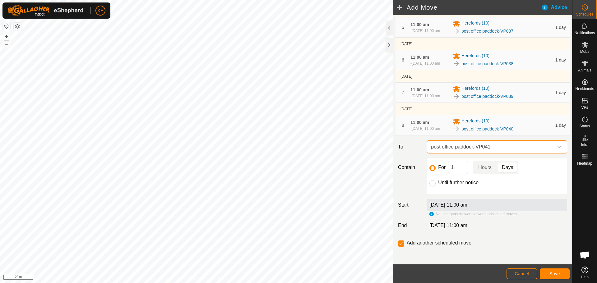
scroll to position [194, 0]
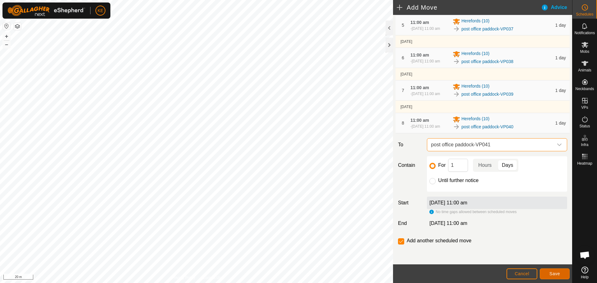
click at [553, 274] on span "Save" at bounding box center [554, 273] width 11 height 5
click at [507, 145] on span "Select a virtual paddock" at bounding box center [491, 145] width 125 height 12
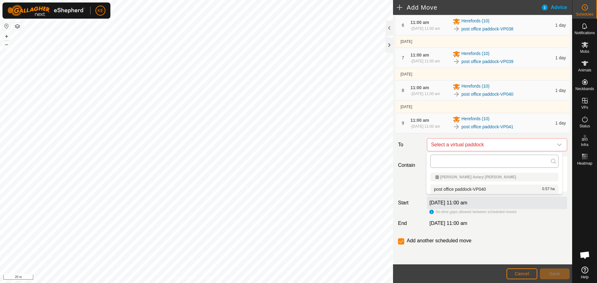
click at [461, 158] on input "text" at bounding box center [494, 161] width 128 height 13
click at [399, 241] on input "checkbox" at bounding box center [401, 242] width 6 height 6
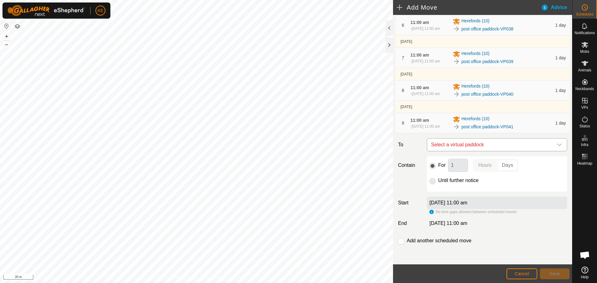
click at [557, 145] on icon "dropdown trigger" at bounding box center [559, 144] width 5 height 5
click at [433, 182] on p-radiobutton at bounding box center [432, 180] width 6 height 7
click at [432, 182] on p-radiobutton at bounding box center [432, 180] width 6 height 7
click at [557, 141] on div "dropdown trigger" at bounding box center [559, 145] width 12 height 12
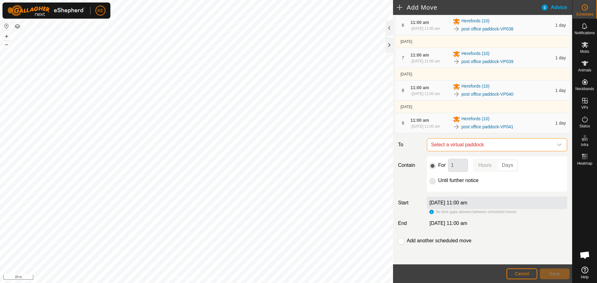
click at [514, 146] on span "Select a virtual paddock" at bounding box center [491, 145] width 125 height 12
click at [484, 189] on li "post office paddock-VP040 0.57 ha" at bounding box center [494, 189] width 128 height 9
checkbox input "true"
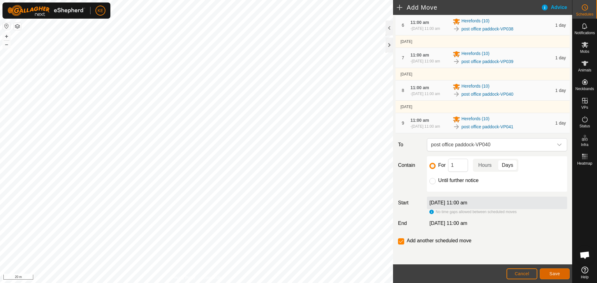
click at [553, 272] on span "Save" at bounding box center [554, 273] width 11 height 5
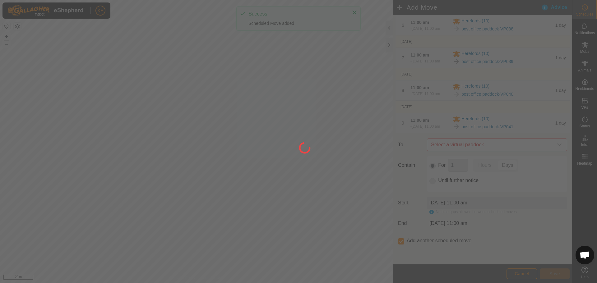
scroll to position [0, 0]
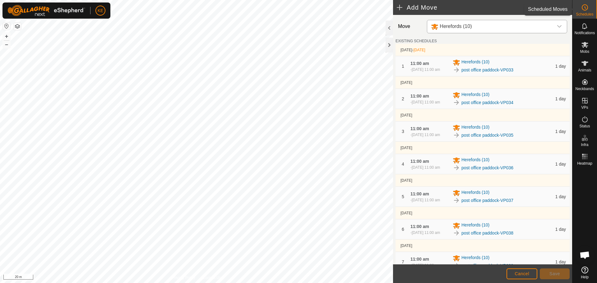
click at [584, 9] on icon at bounding box center [584, 7] width 7 height 7
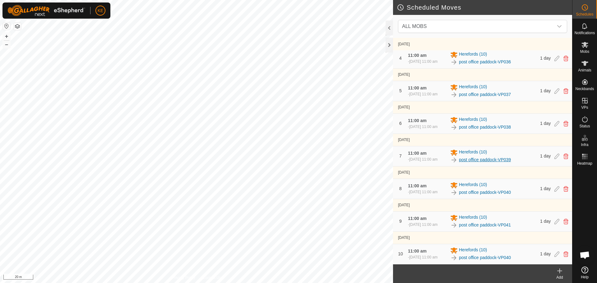
scroll to position [128, 0]
click at [563, 255] on icon at bounding box center [565, 255] width 5 height 6
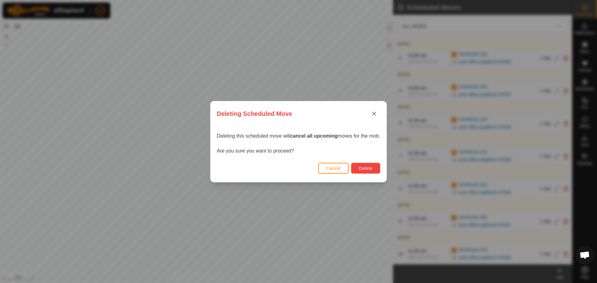
click at [367, 171] on button "Delete" at bounding box center [365, 168] width 29 height 11
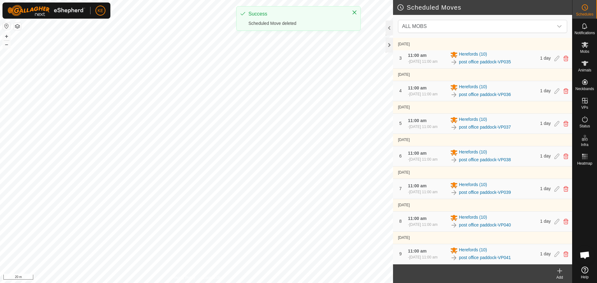
scroll to position [93, 0]
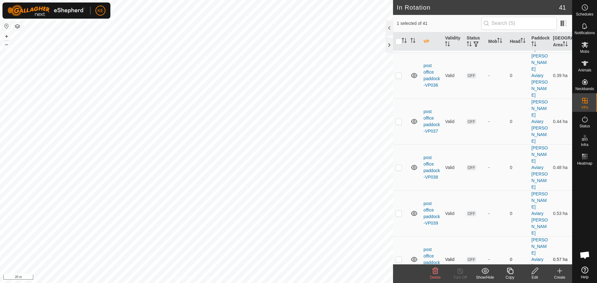
scroll to position [373, 0]
click at [586, 49] on es-mob-svg-icon at bounding box center [584, 45] width 11 height 10
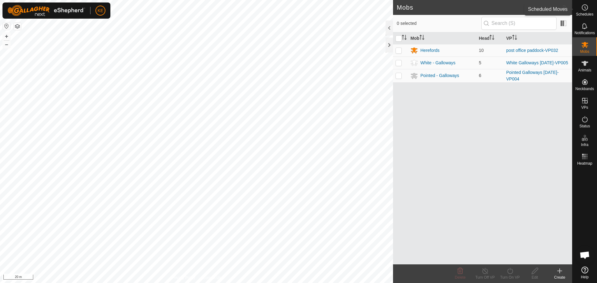
click at [583, 10] on circle at bounding box center [585, 8] width 6 height 6
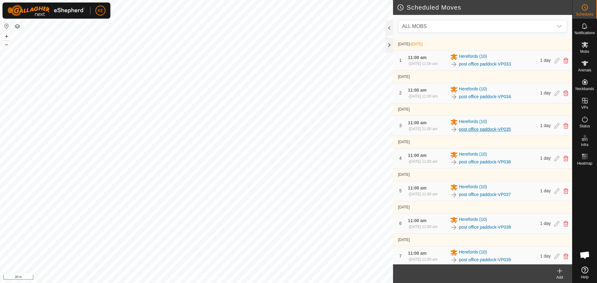
scroll to position [93, 0]
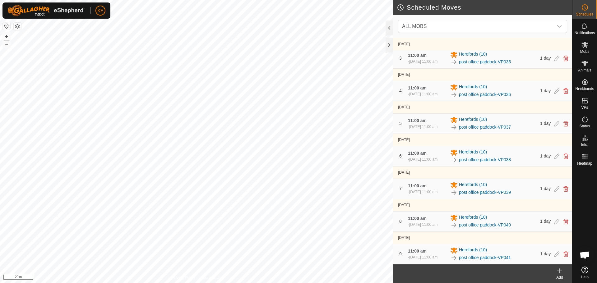
click at [559, 274] on icon at bounding box center [559, 270] width 7 height 7
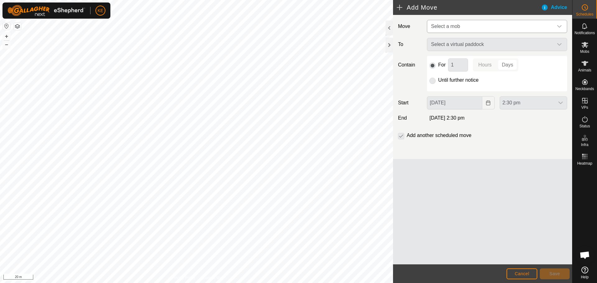
click at [508, 24] on span "Select a mob" at bounding box center [491, 26] width 125 height 12
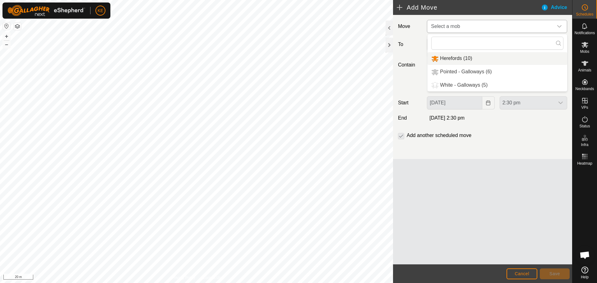
click at [463, 60] on li "Herefords (10)" at bounding box center [498, 58] width 140 height 13
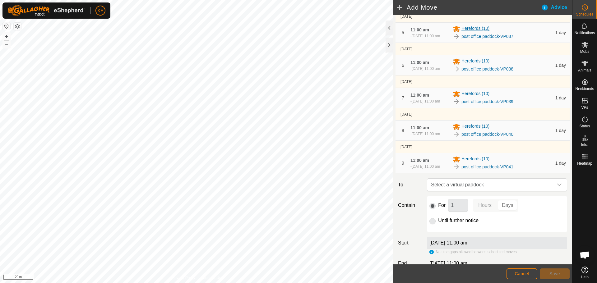
scroll to position [229, 0]
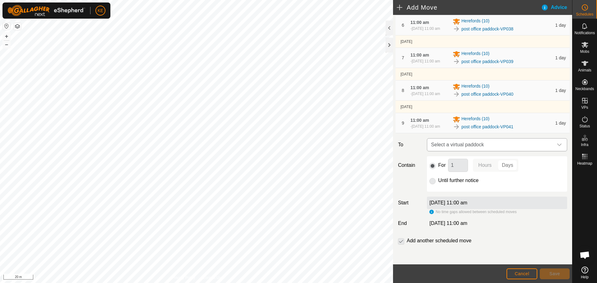
click at [557, 145] on icon "dropdown trigger" at bounding box center [559, 144] width 5 height 5
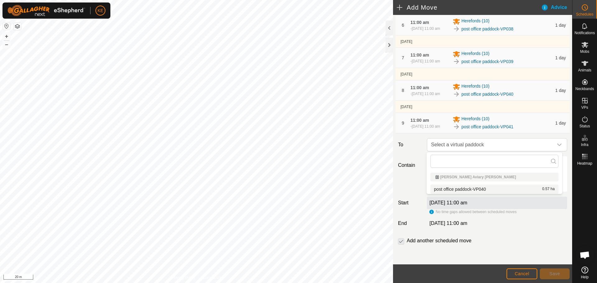
click at [535, 283] on footer "Cancel Save" at bounding box center [482, 274] width 179 height 19
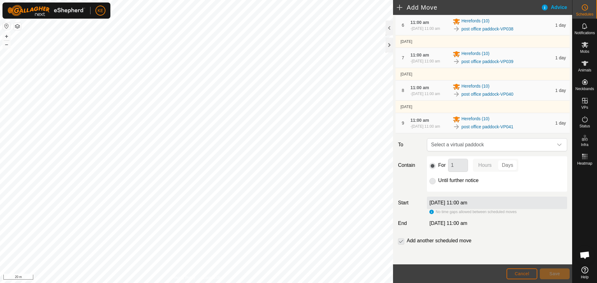
click at [530, 276] on button "Cancel" at bounding box center [522, 274] width 31 height 11
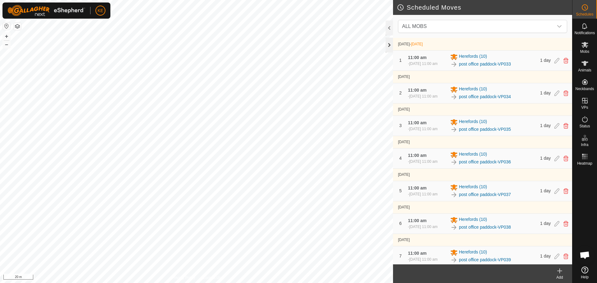
click at [388, 42] on div at bounding box center [389, 45] width 7 height 15
